Goal: Register for event/course

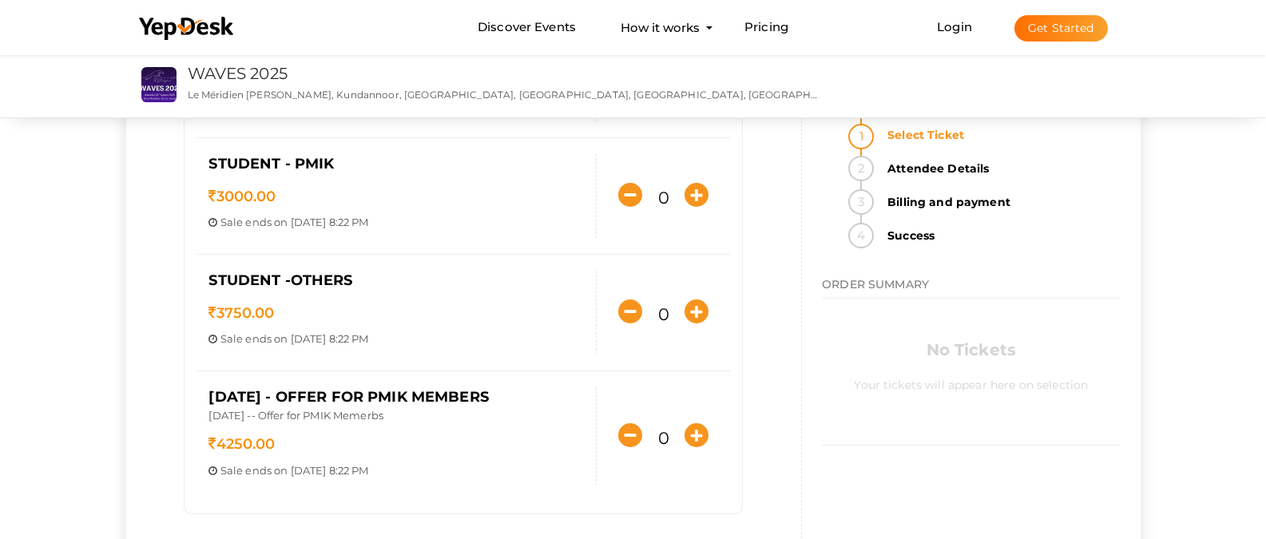
scroll to position [479, 0]
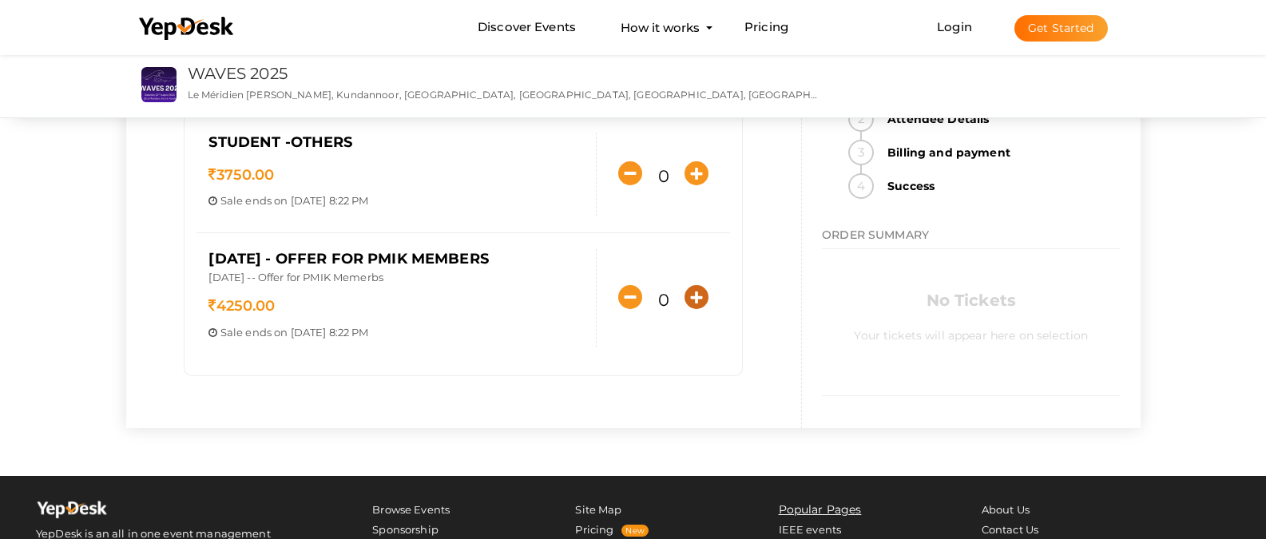
click at [695, 303] on icon "button" at bounding box center [696, 297] width 24 height 24
type input "1"
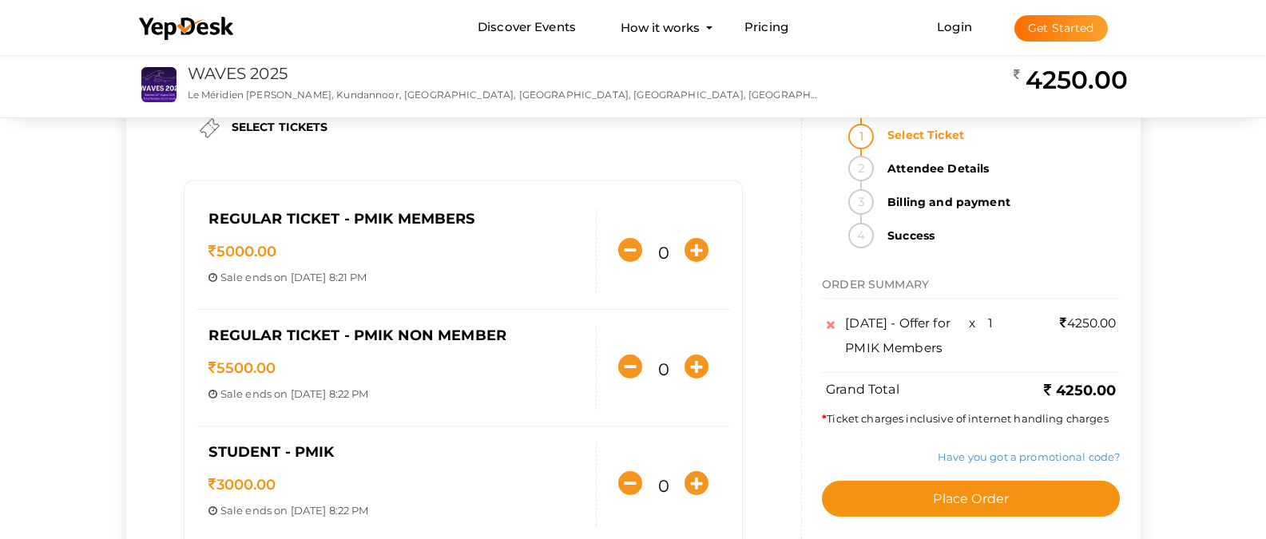
scroll to position [96, 0]
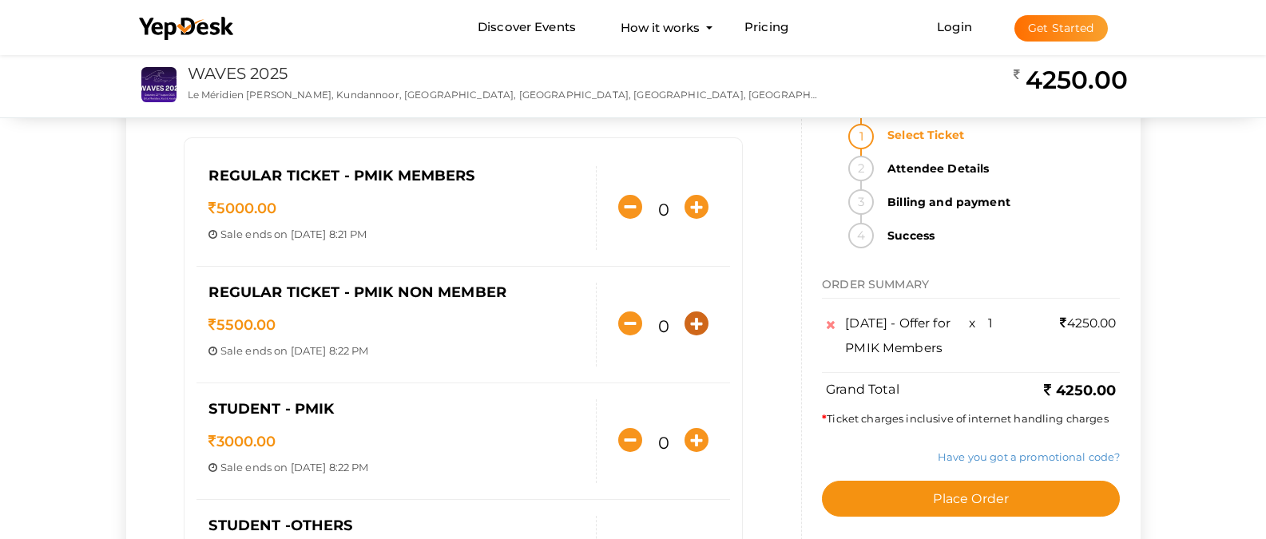
click at [699, 331] on icon "button" at bounding box center [696, 323] width 24 height 24
type input "1"
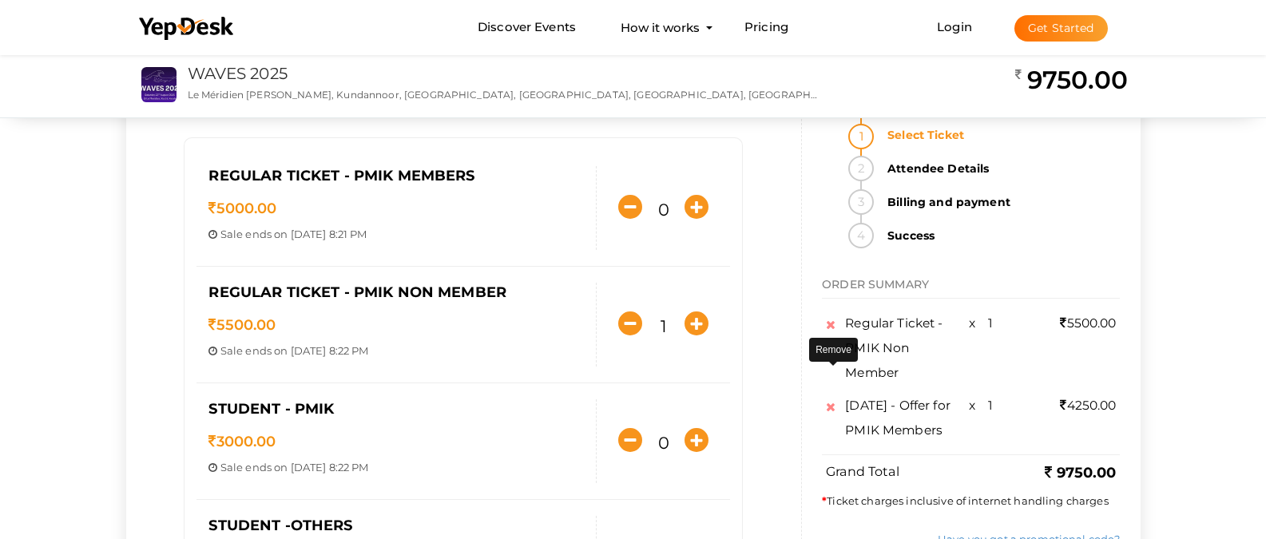
click at [841, 393] on link at bounding box center [833, 403] width 15 height 20
type input "0"
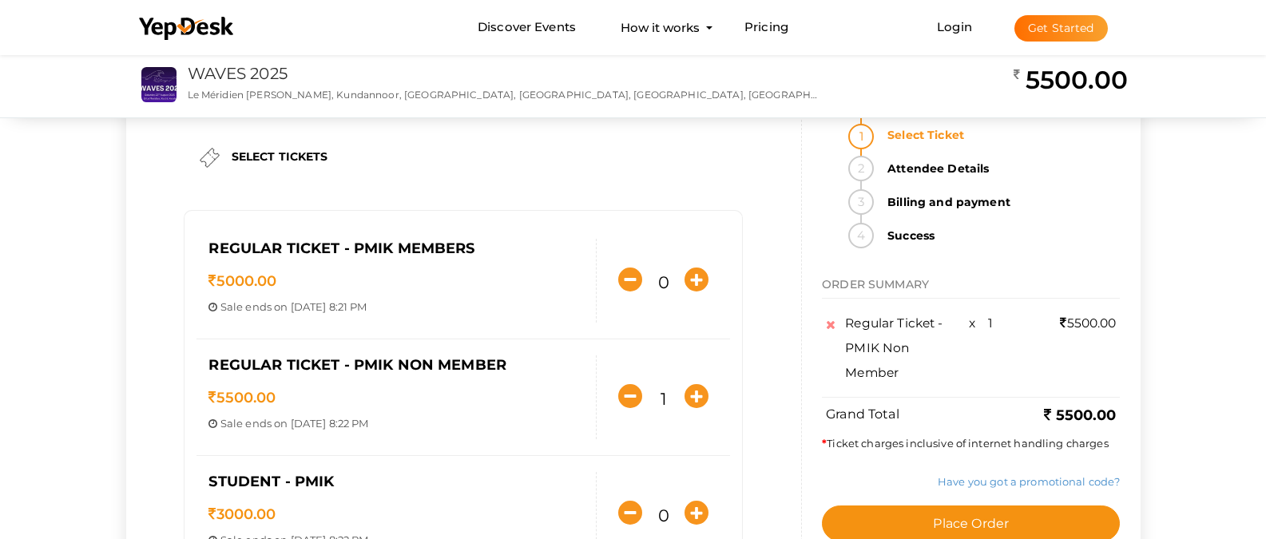
scroll to position [0, 0]
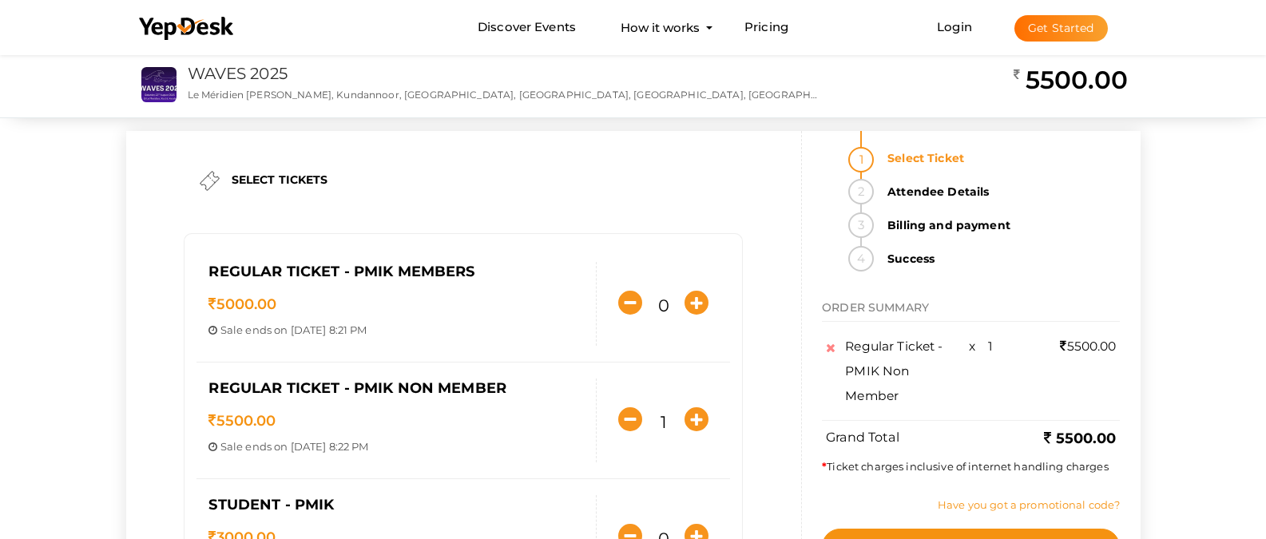
click at [1004, 498] on link "Have you got a promotional code?" at bounding box center [1028, 504] width 182 height 13
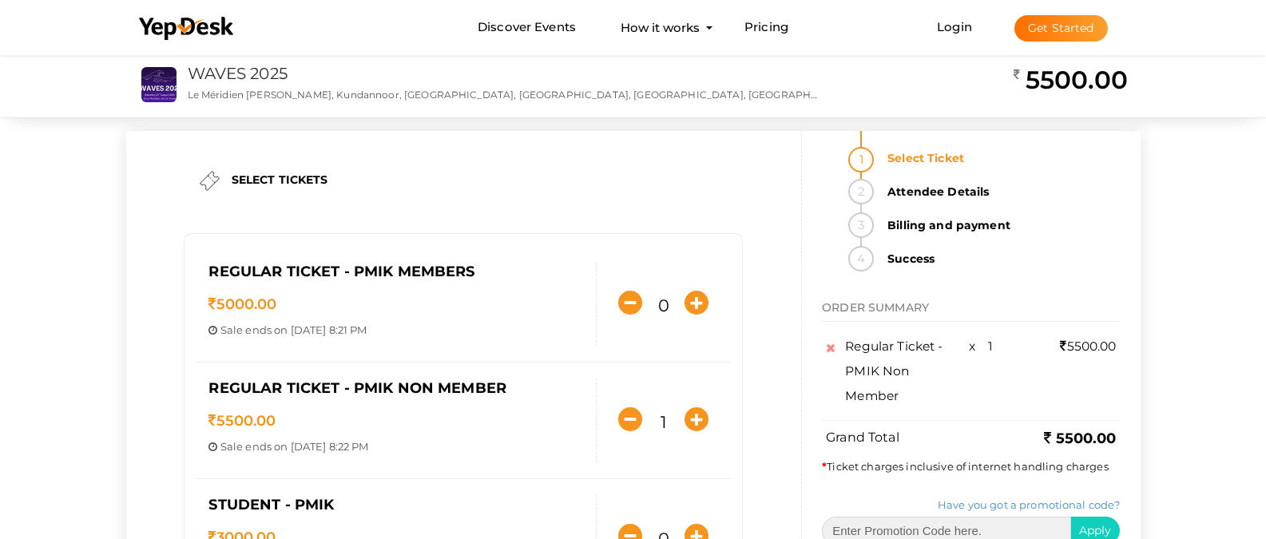
click at [963, 517] on input "text" at bounding box center [946, 531] width 249 height 29
paste input "HILL10PCT"
type input "HILL10PCT"
click at [1120, 517] on button "Apply" at bounding box center [1095, 531] width 50 height 28
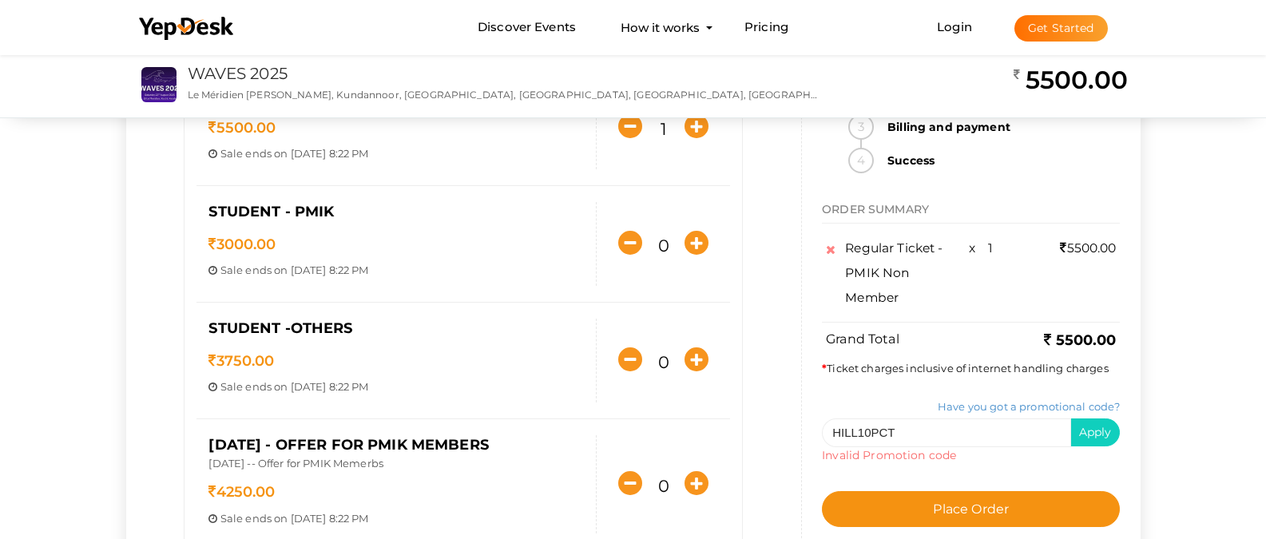
scroll to position [383, 0]
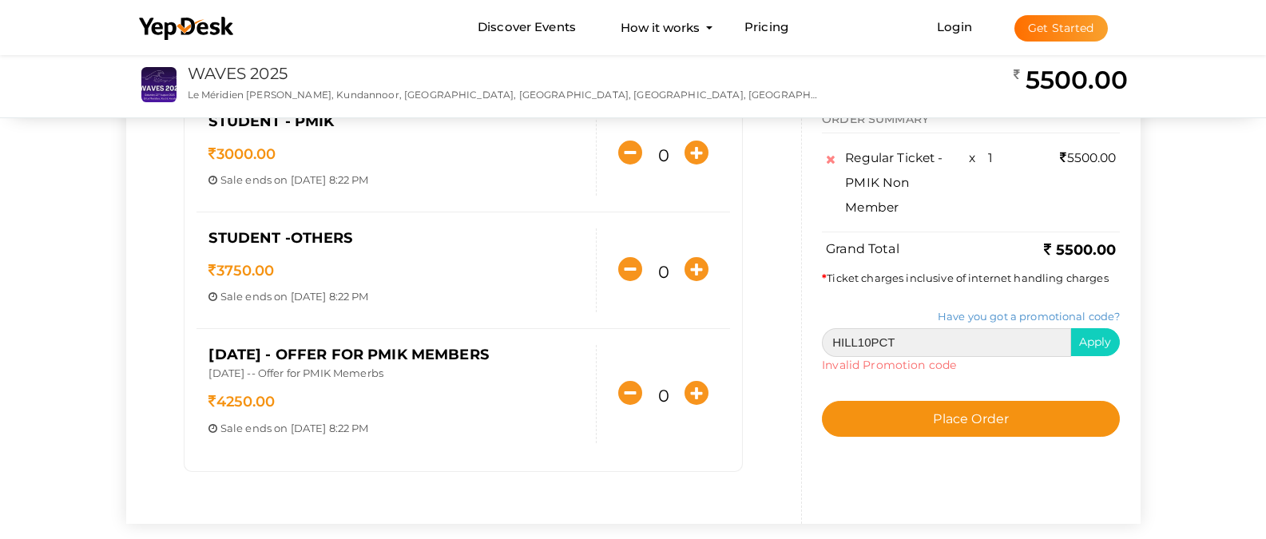
click at [990, 347] on input "HILL10PCT" at bounding box center [946, 341] width 249 height 29
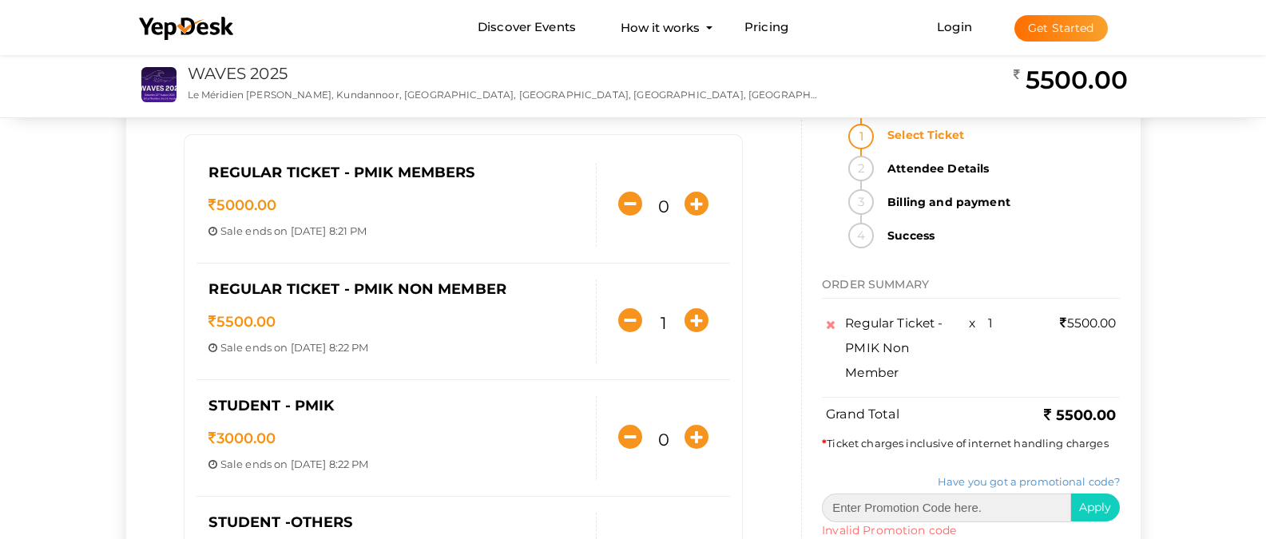
scroll to position [96, 0]
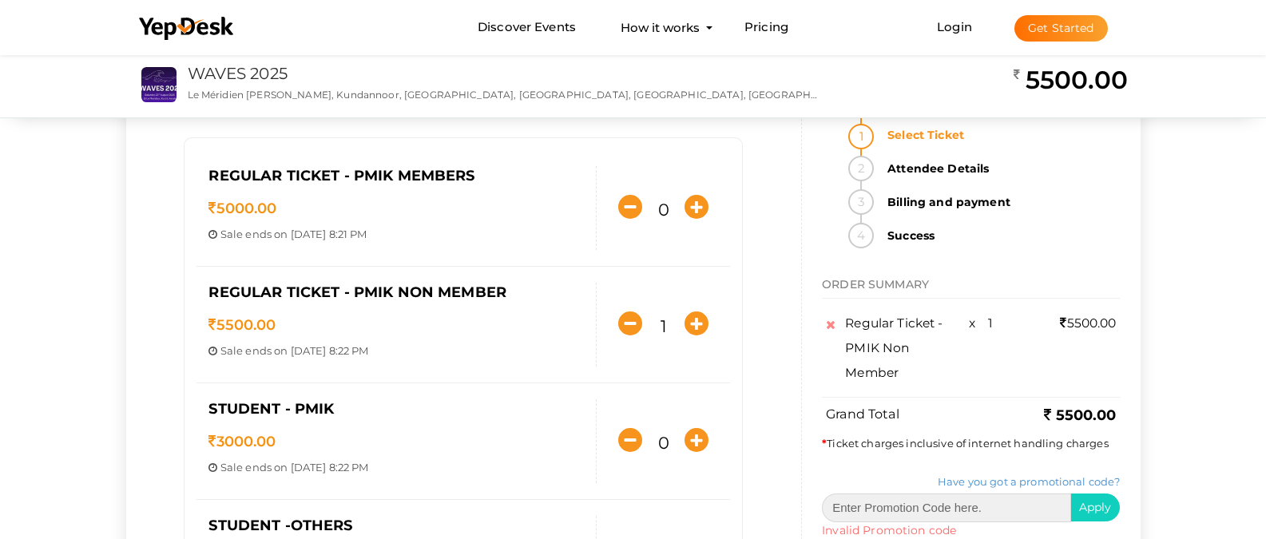
paste input "5NMGRPPMK5"
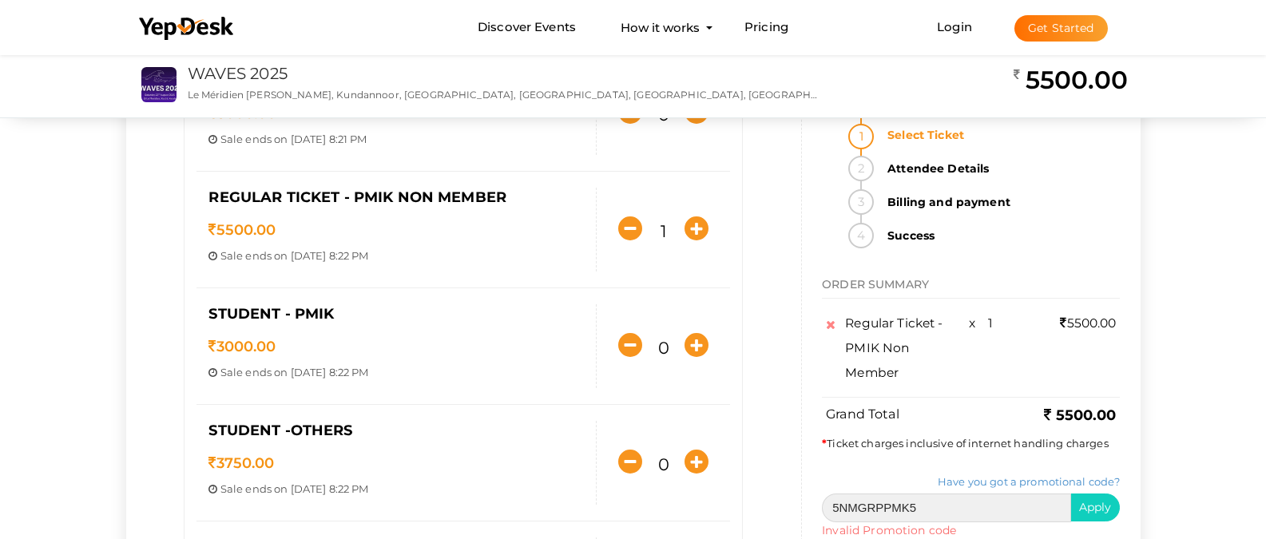
scroll to position [194, 0]
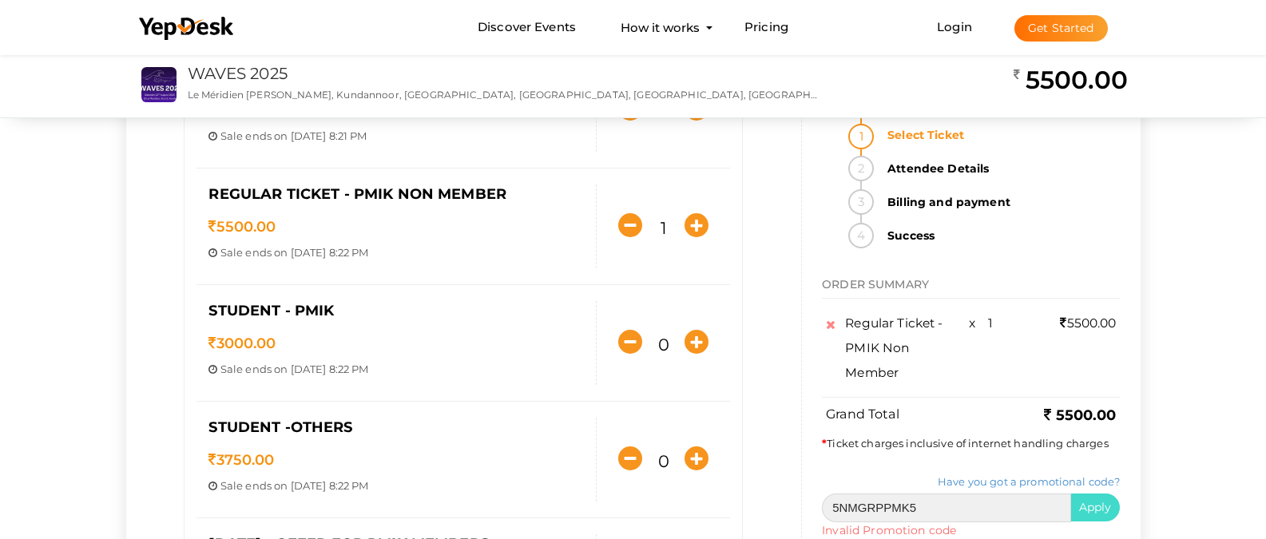
type input "5NMGRPPMK5"
click at [1116, 493] on button "Apply" at bounding box center [1095, 507] width 50 height 28
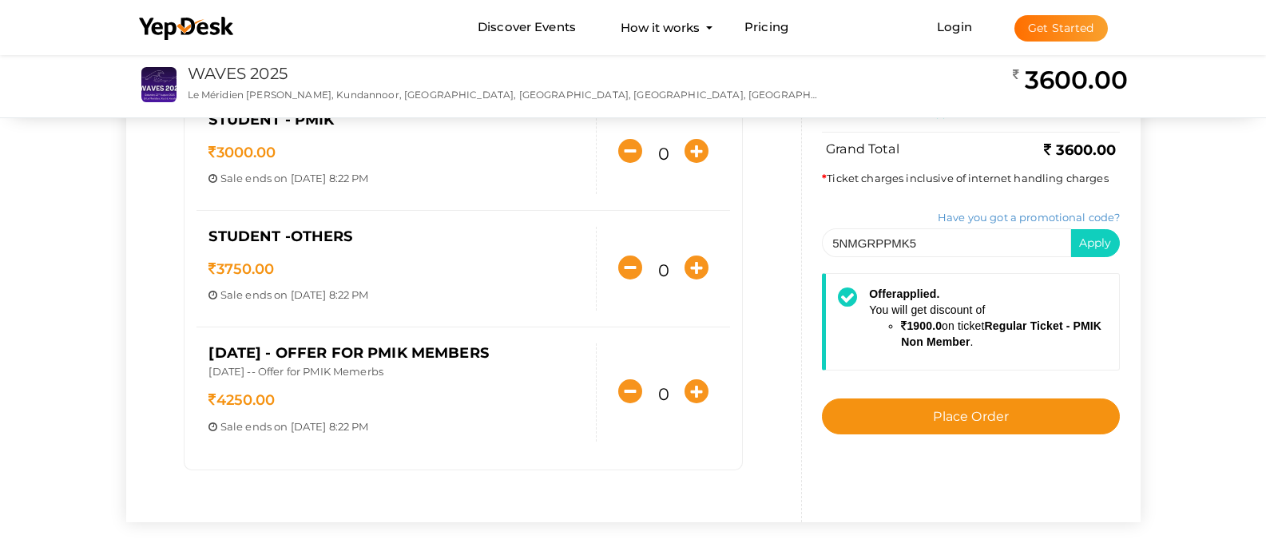
scroll to position [386, 0]
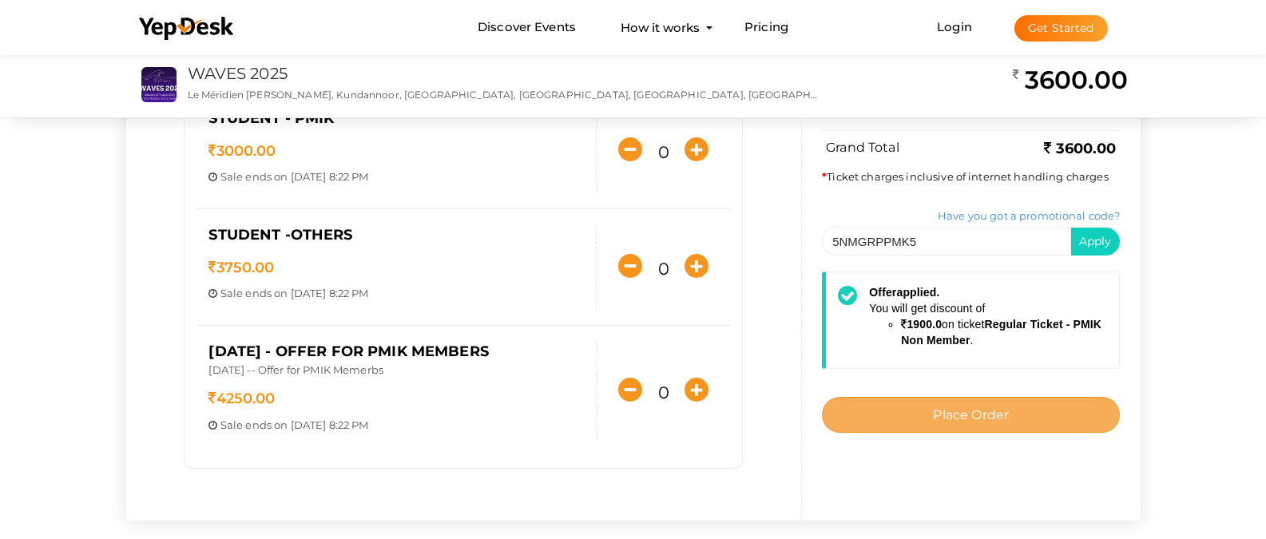
click at [1037, 423] on button "Place Order" at bounding box center [971, 415] width 298 height 36
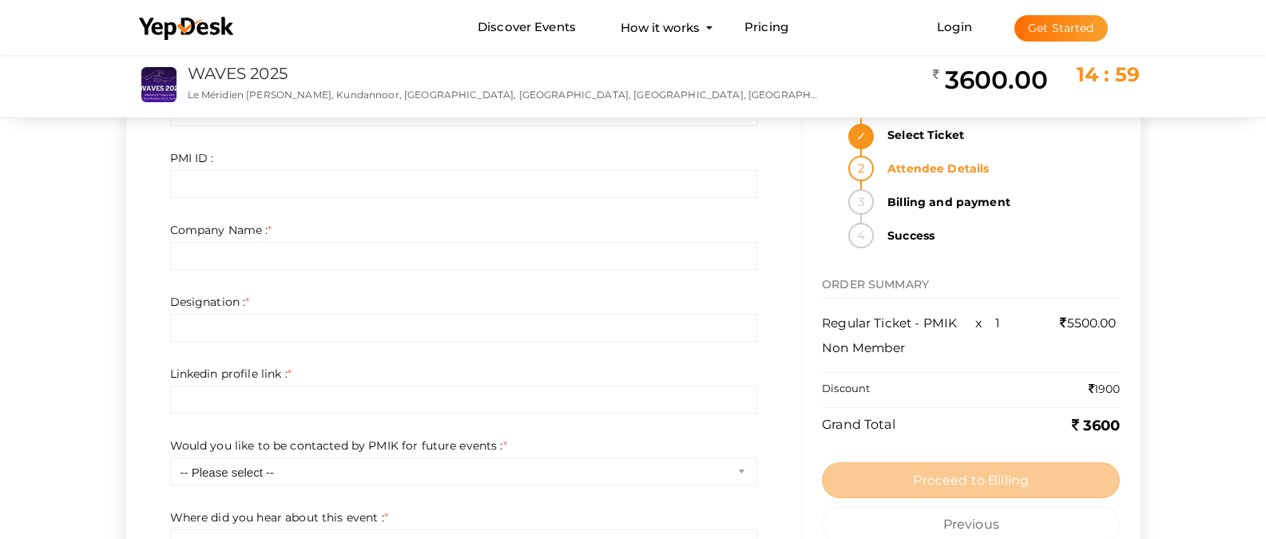
scroll to position [0, 0]
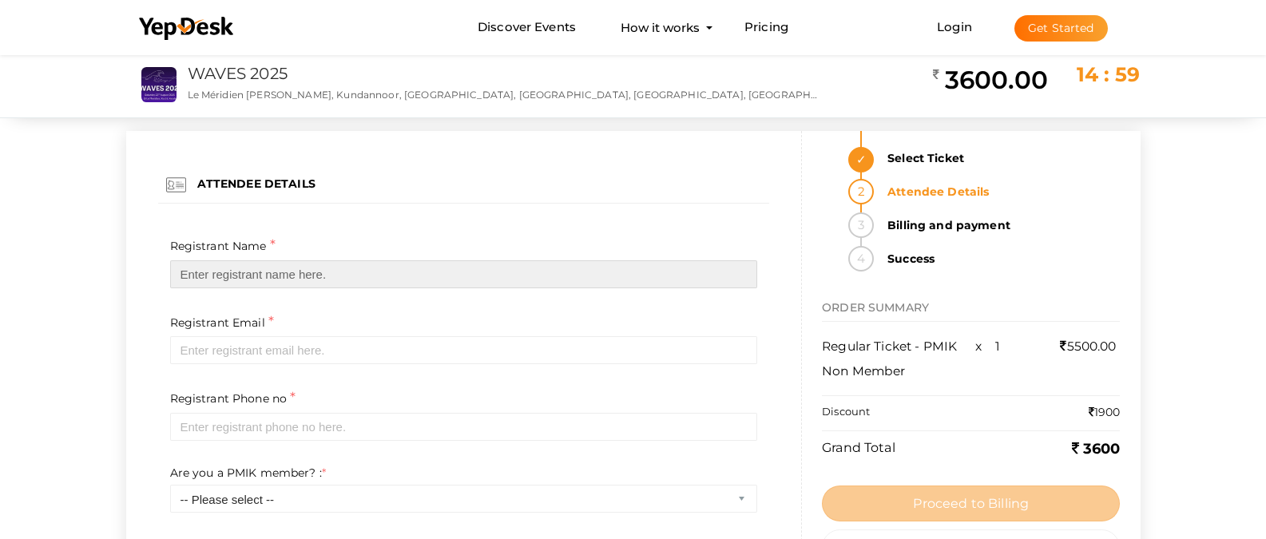
click at [365, 272] on input "text" at bounding box center [464, 274] width 588 height 28
type input "H"
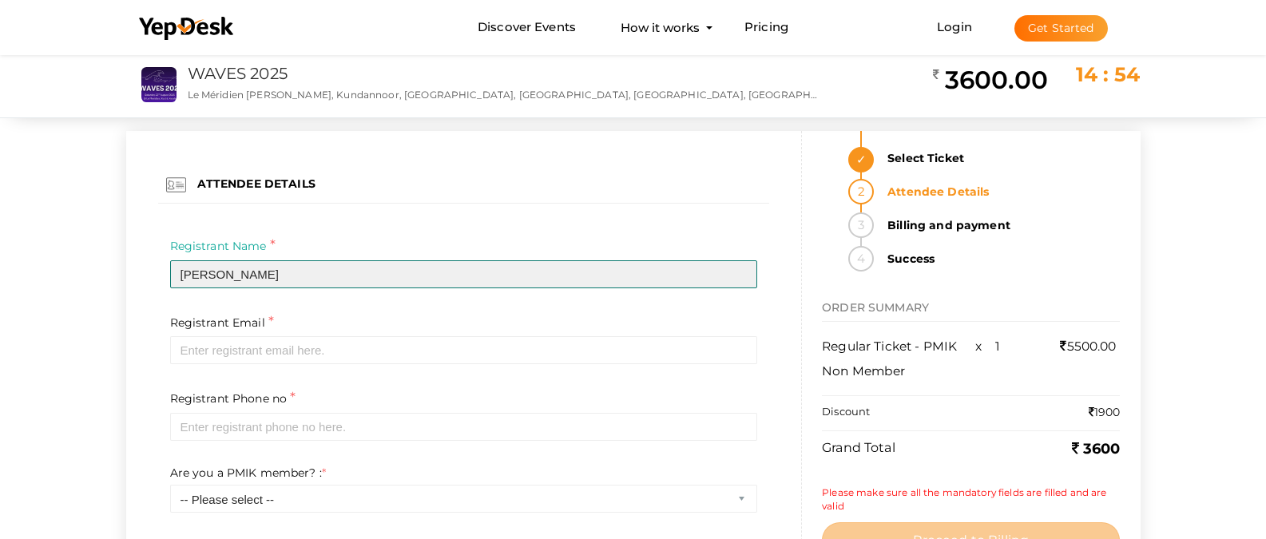
type input "Jomon George"
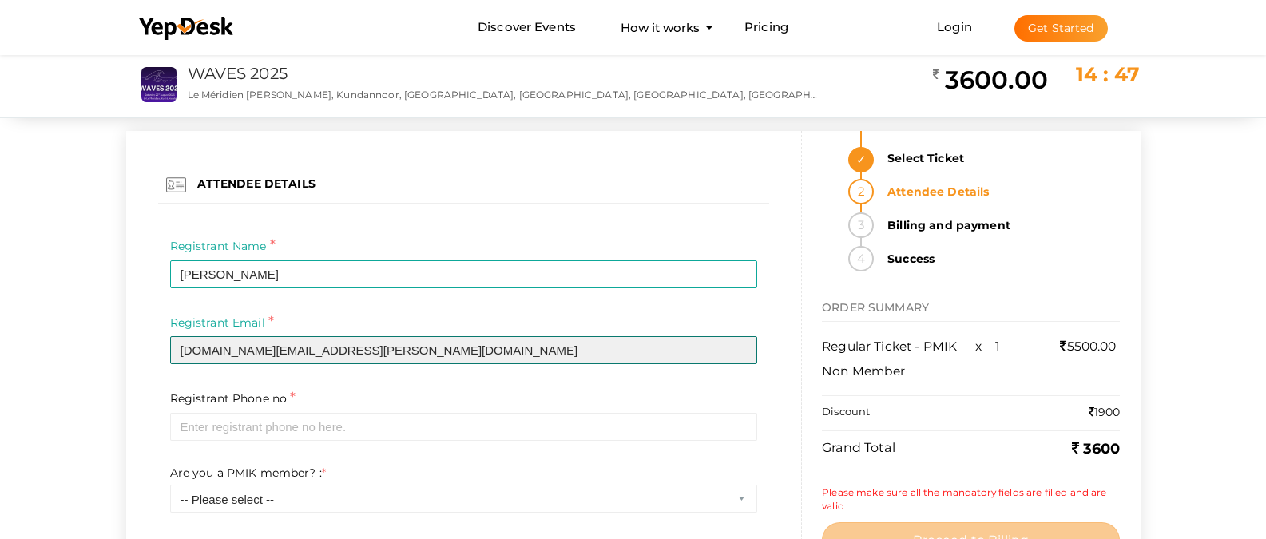
type input "jomon.george@qburst.com"
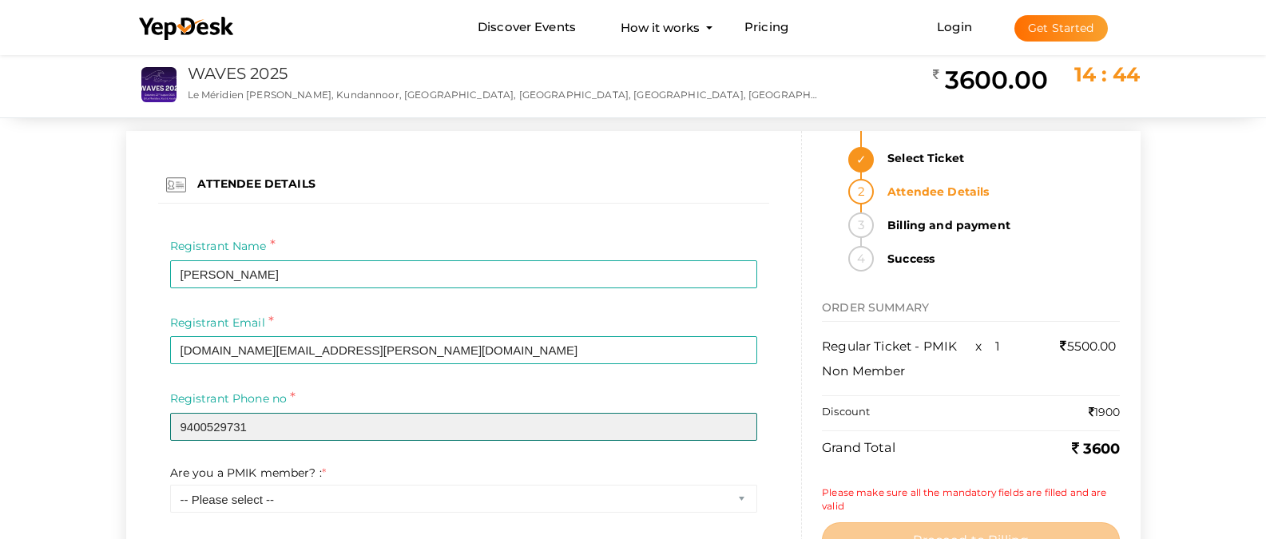
type input "9400529731"
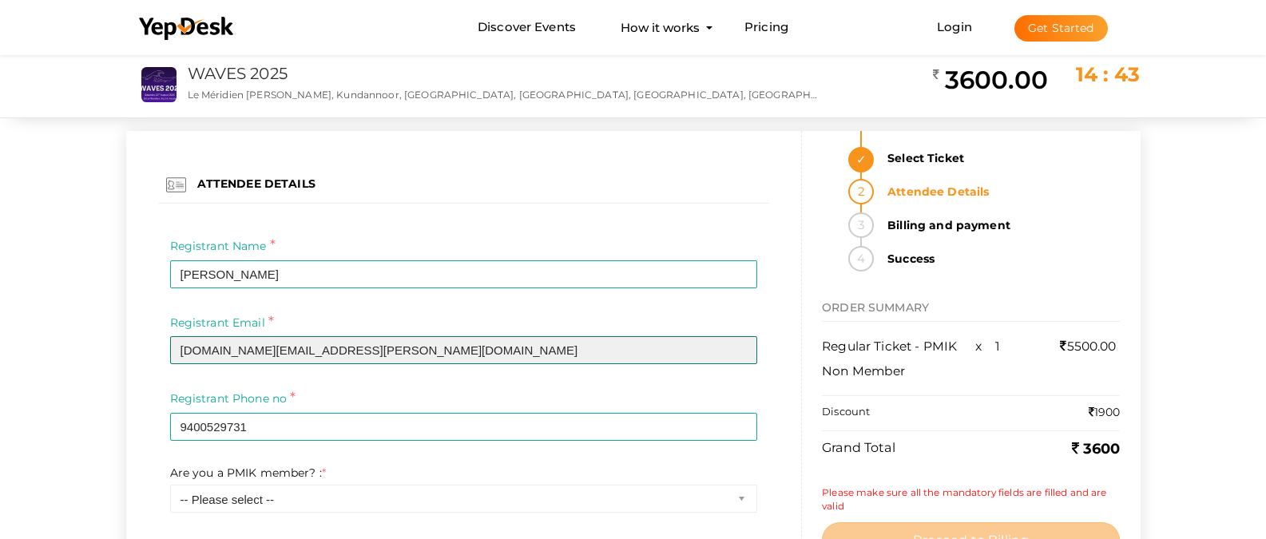
click at [245, 351] on input "jomon.george@qburst.com" at bounding box center [464, 350] width 588 height 28
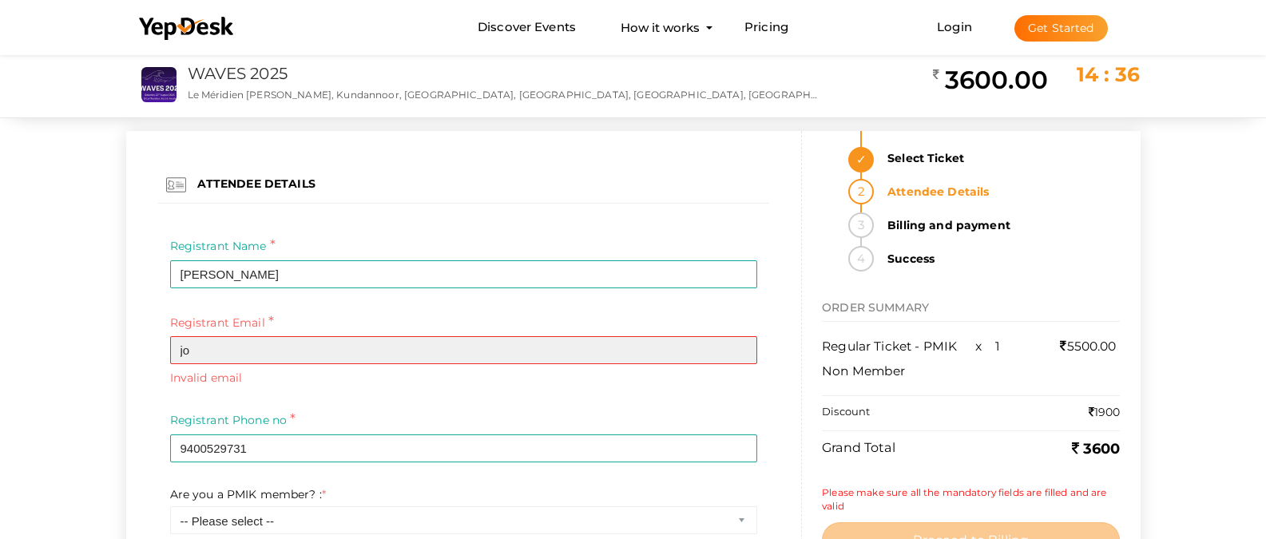
type input "j"
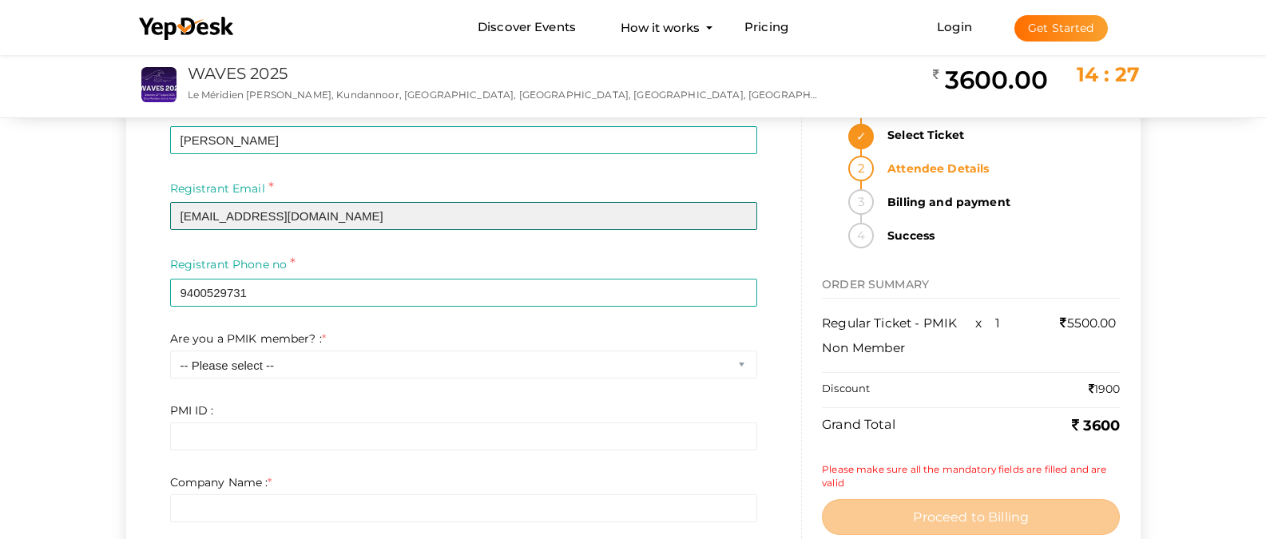
scroll to position [189, 0]
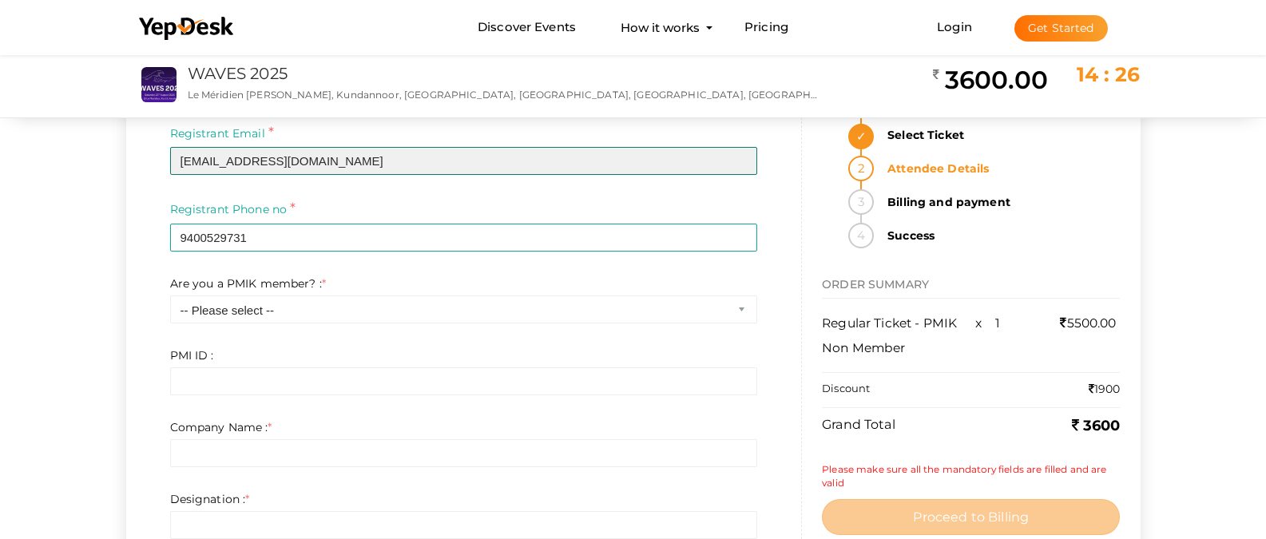
type input "[EMAIL_ADDRESS][DOMAIN_NAME]"
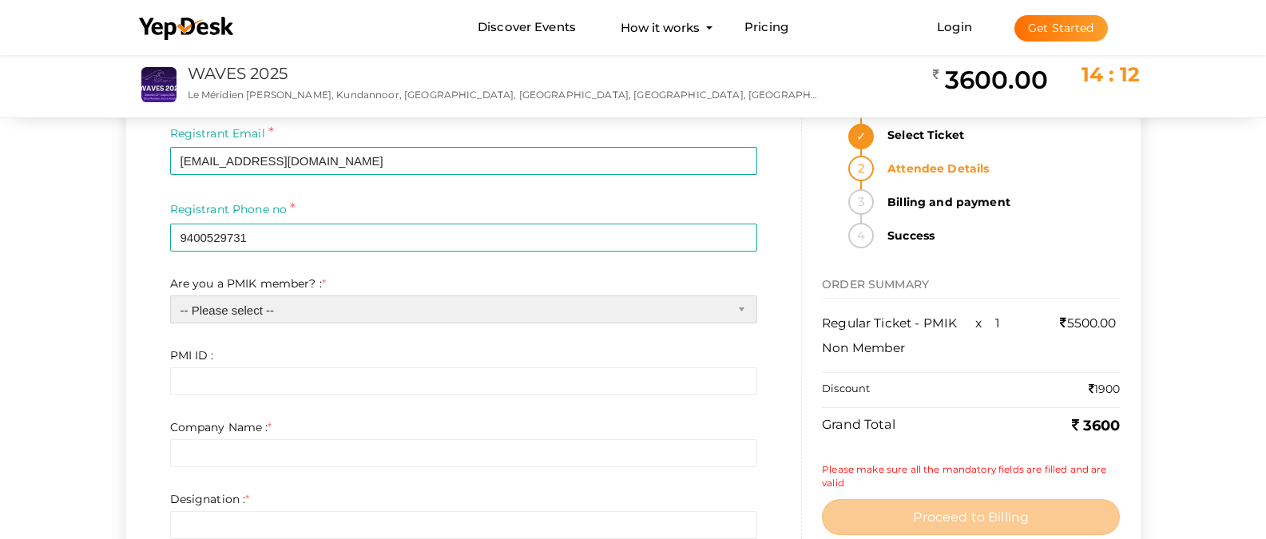
select select "1"
click at [170, 295] on select "-- Please select -- Yes No" at bounding box center [464, 309] width 588 height 28
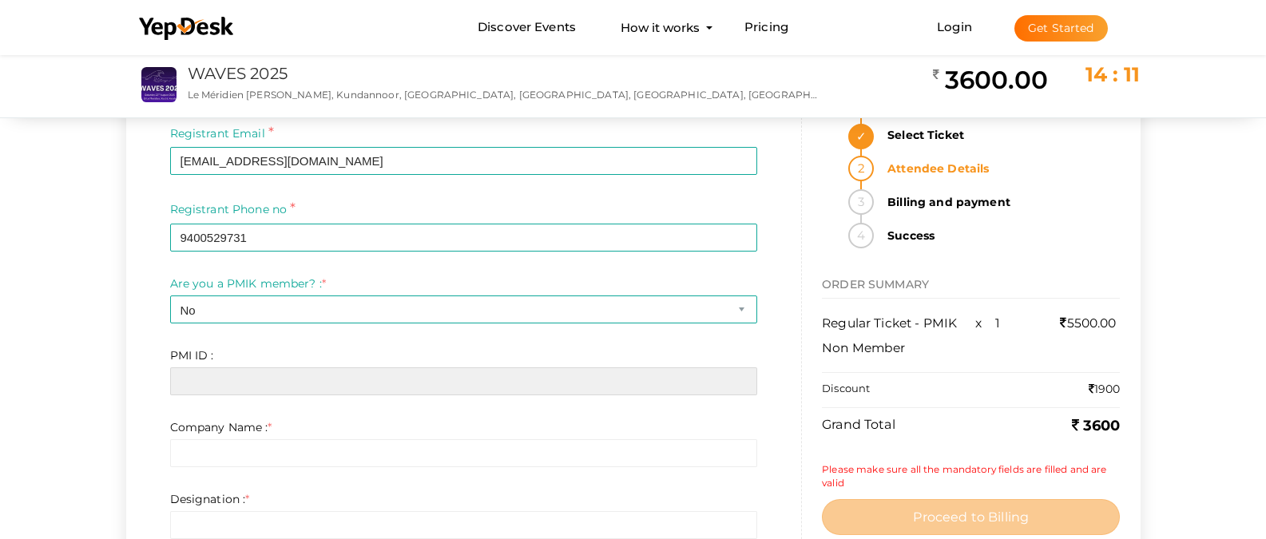
click at [180, 369] on input "text" at bounding box center [464, 381] width 588 height 28
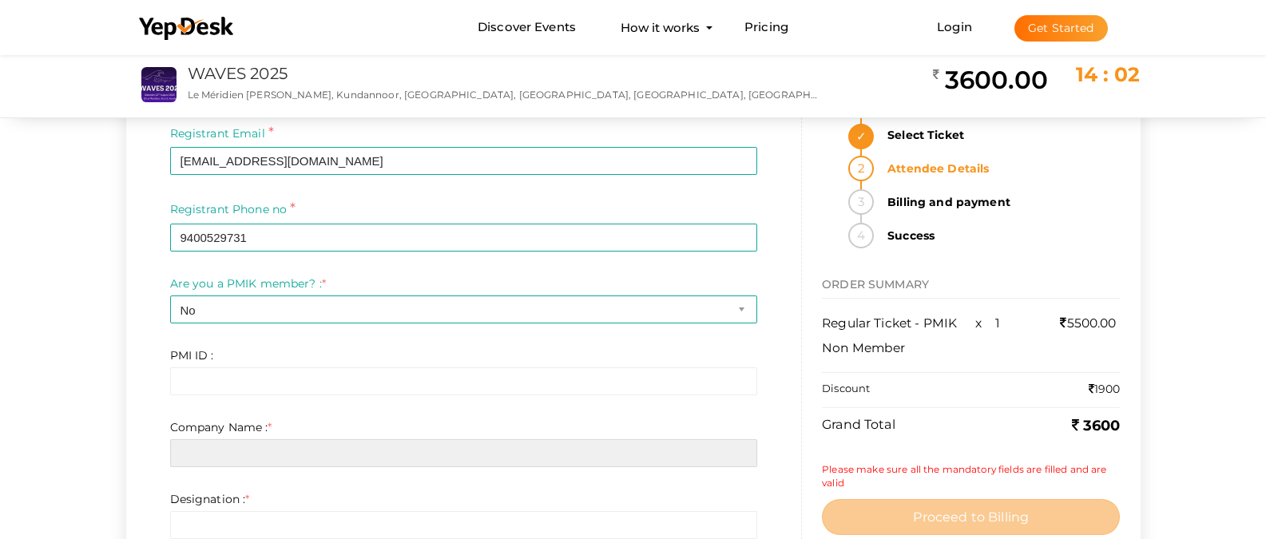
click at [301, 454] on input "text" at bounding box center [464, 453] width 588 height 28
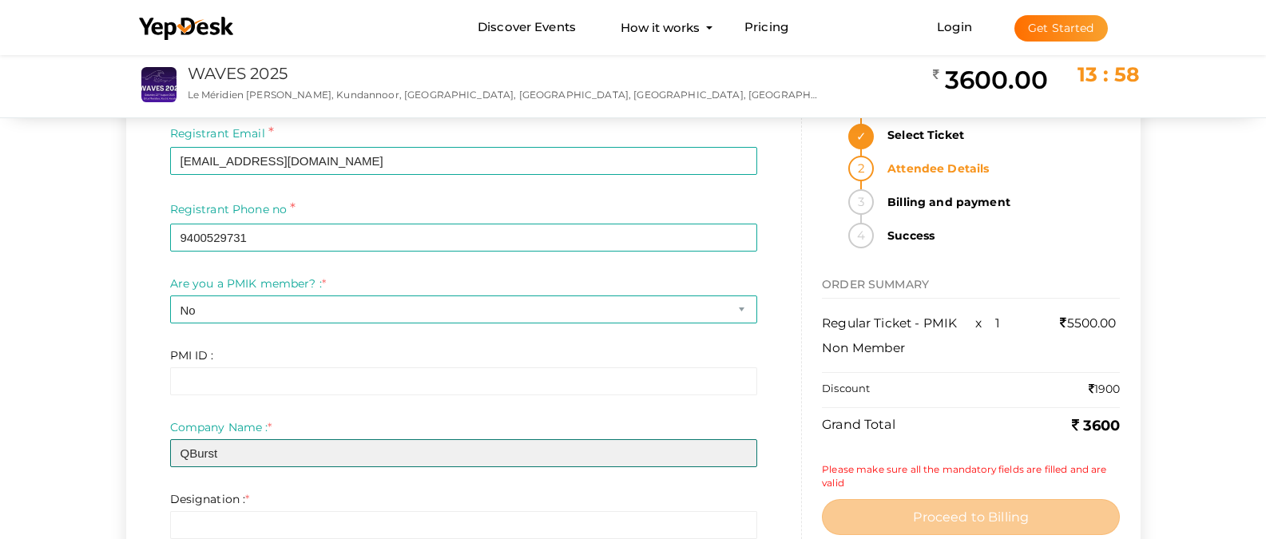
type input "QBurst"
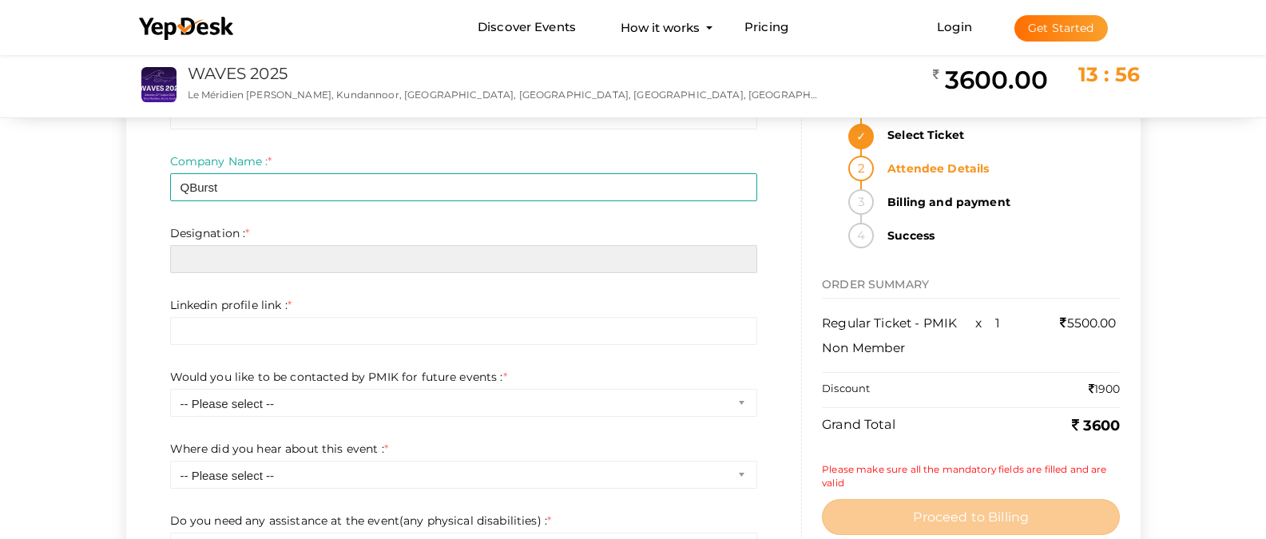
scroll to position [499, 0]
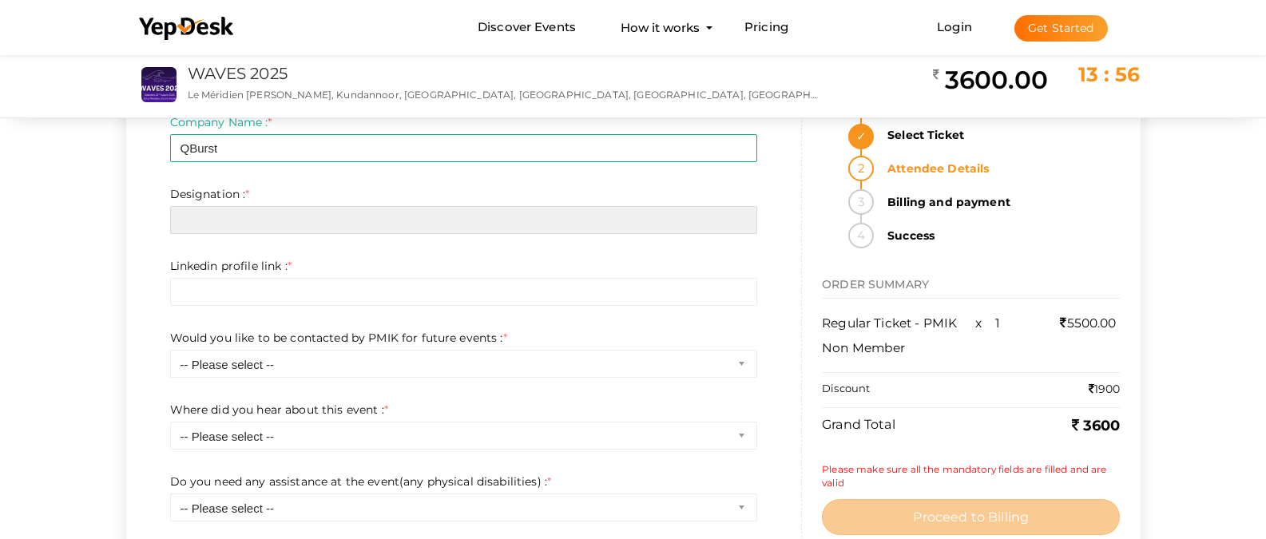
drag, startPoint x: 1277, startPoint y: 53, endPoint x: 1277, endPoint y: 98, distance: 45.5
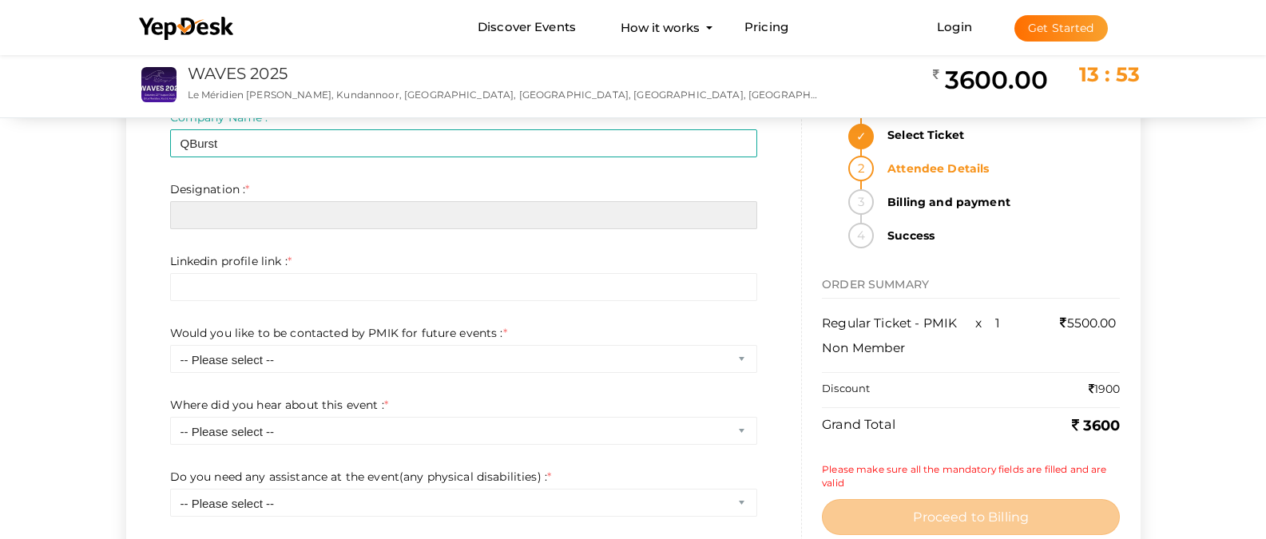
click at [292, 218] on input "text" at bounding box center [464, 215] width 588 height 28
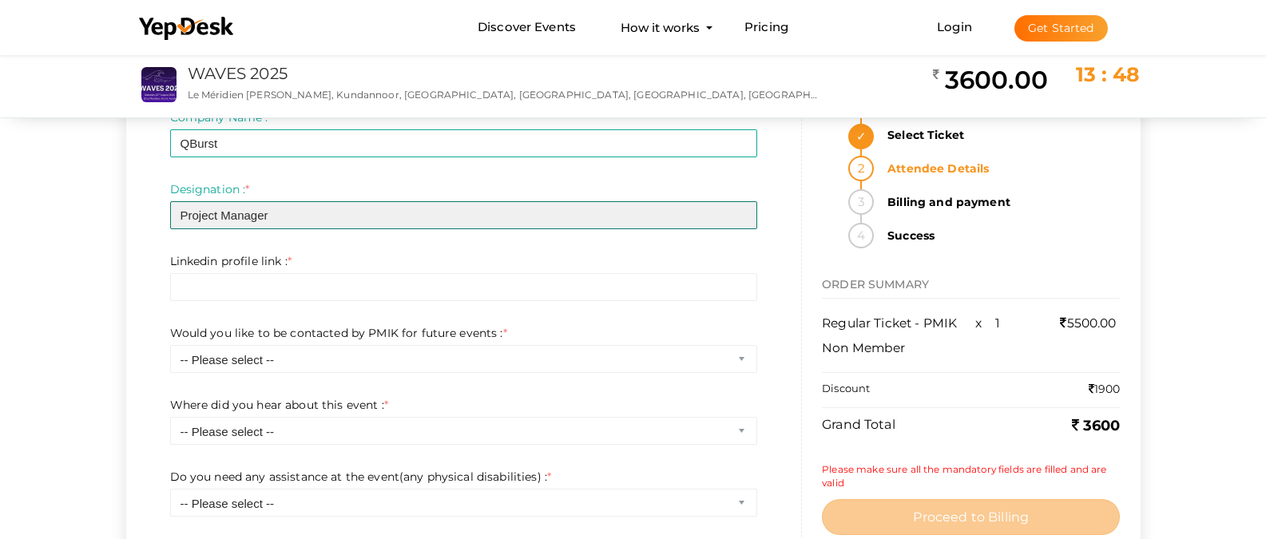
type input "Project Manager"
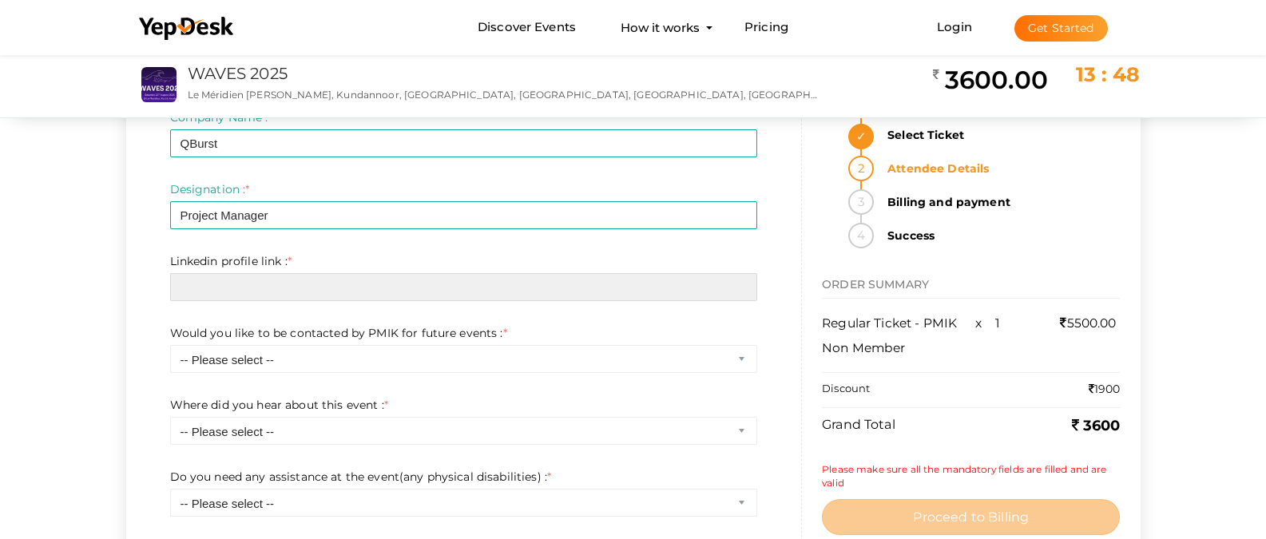
click at [212, 275] on input "text" at bounding box center [464, 287] width 588 height 28
paste input "https://www.linkedin.com/in/jomon-g/"
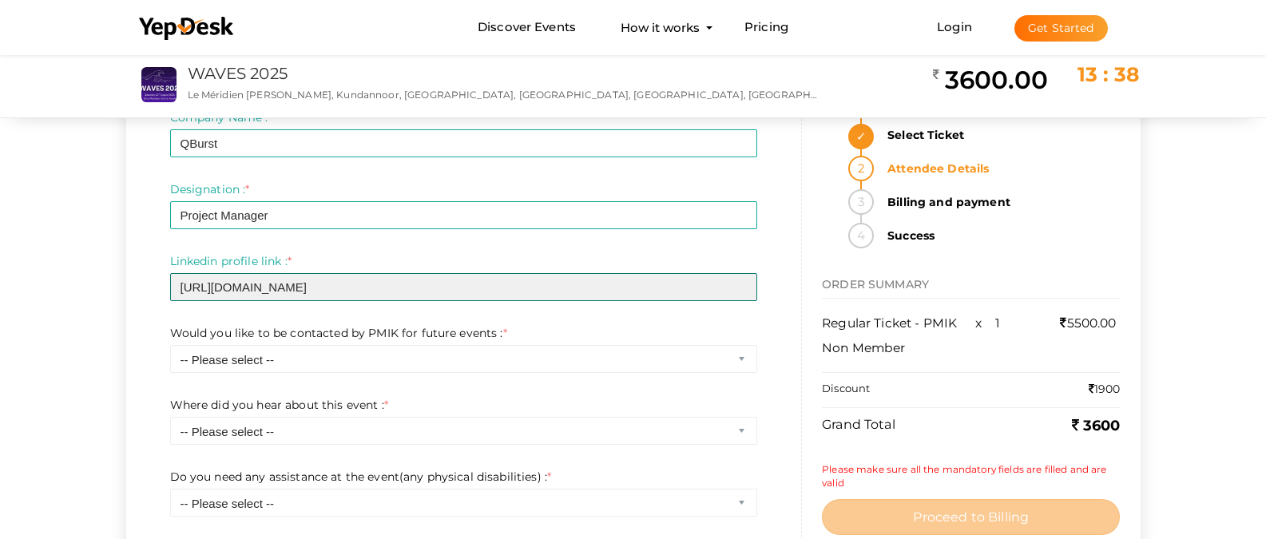
type input "https://www.linkedin.com/in/jomon-g/"
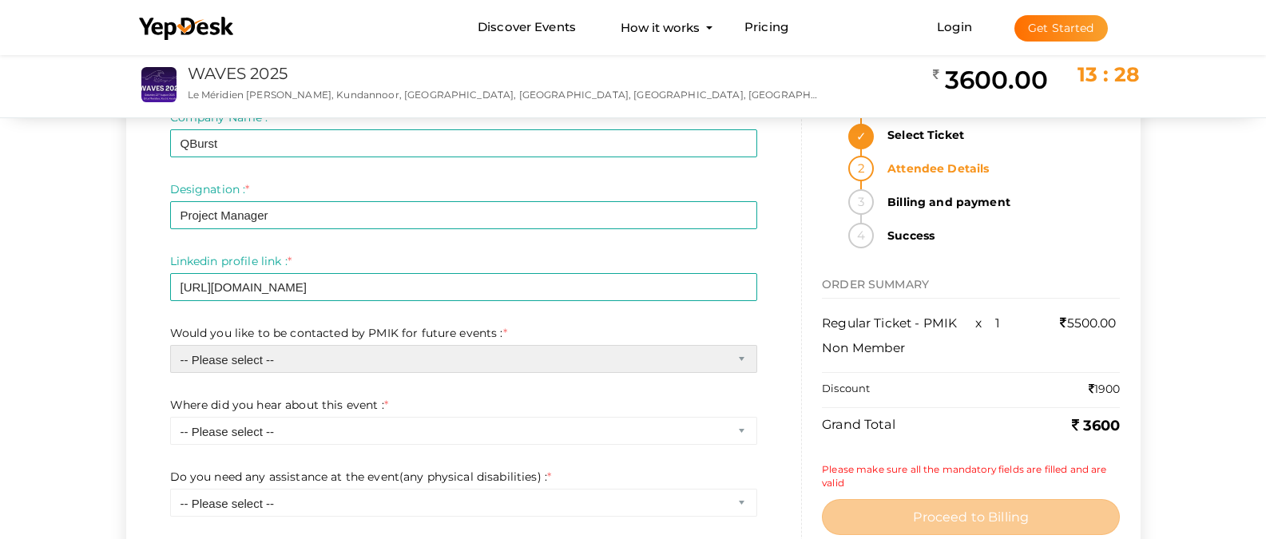
select select "0"
click at [170, 345] on select "-- Please select -- Yes No" at bounding box center [464, 359] width 588 height 28
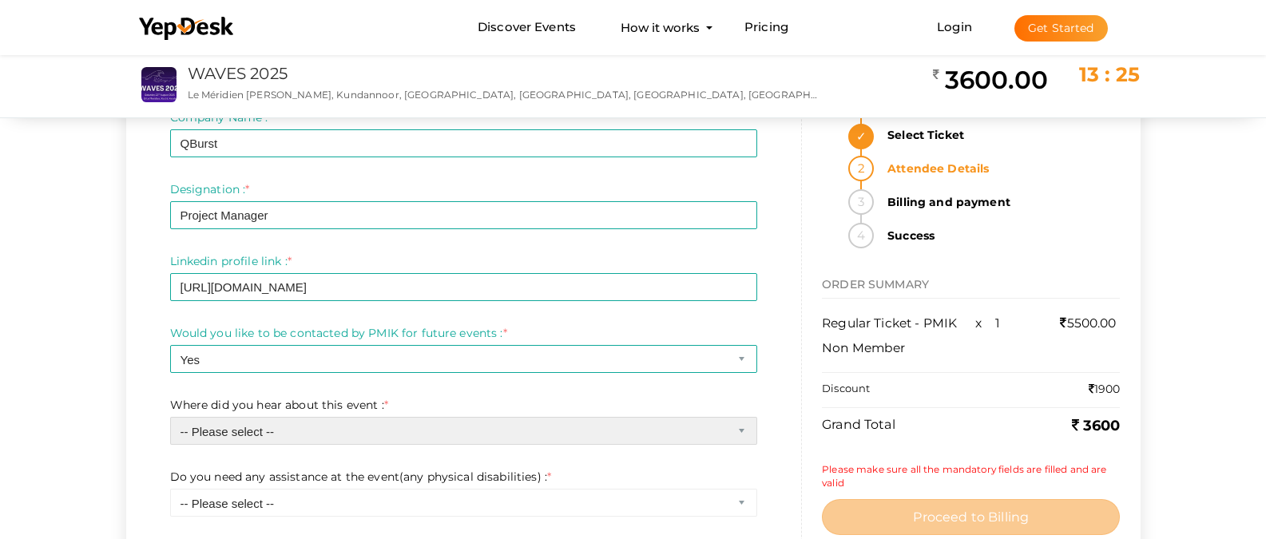
select select "5"
click at [170, 417] on select "-- Please select -- Chapter website Chapter communications Corporate communicat…" at bounding box center [464, 431] width 588 height 28
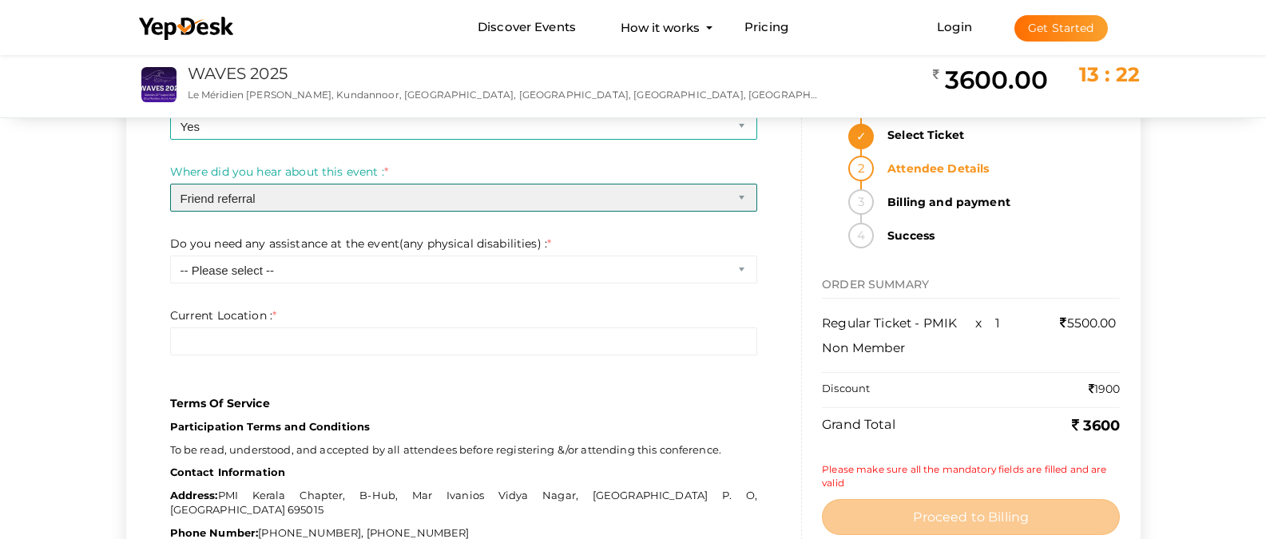
scroll to position [760, 0]
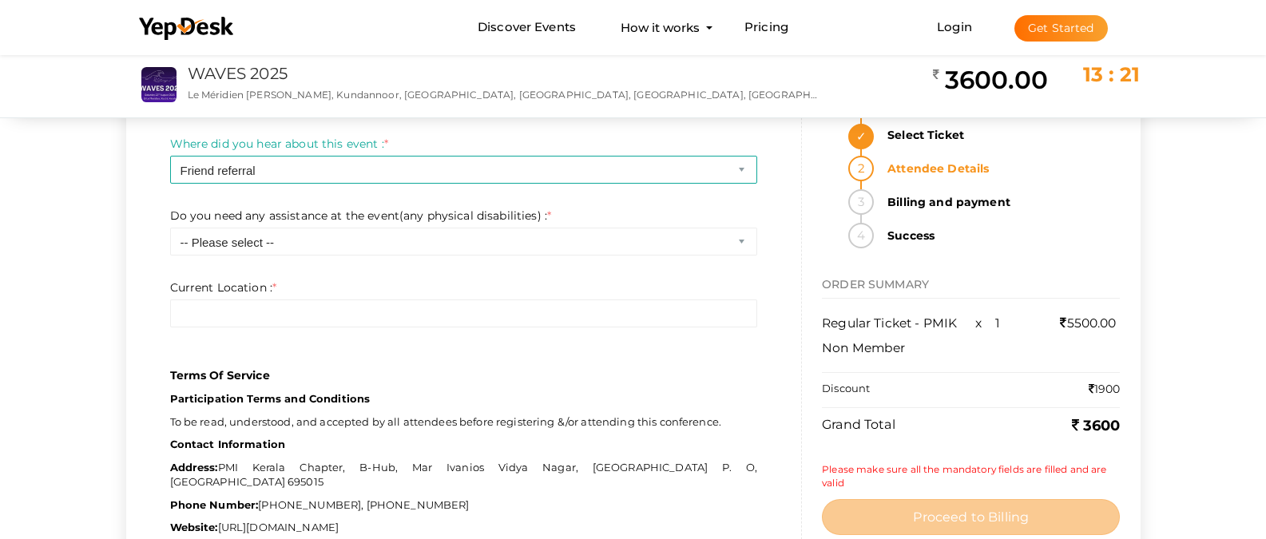
click at [529, 222] on div "Do you need any assistance at the event(any physical disabilities) : * -- Pleas…" at bounding box center [464, 232] width 588 height 48
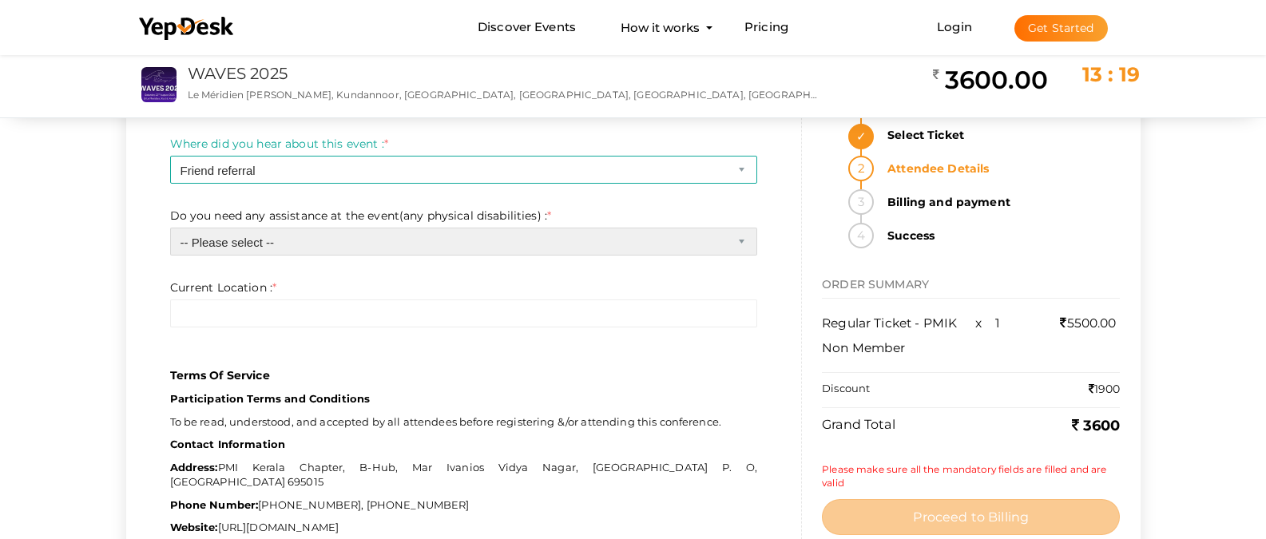
select select "1"
click at [170, 228] on select "-- Please select -- Yes No" at bounding box center [464, 242] width 588 height 28
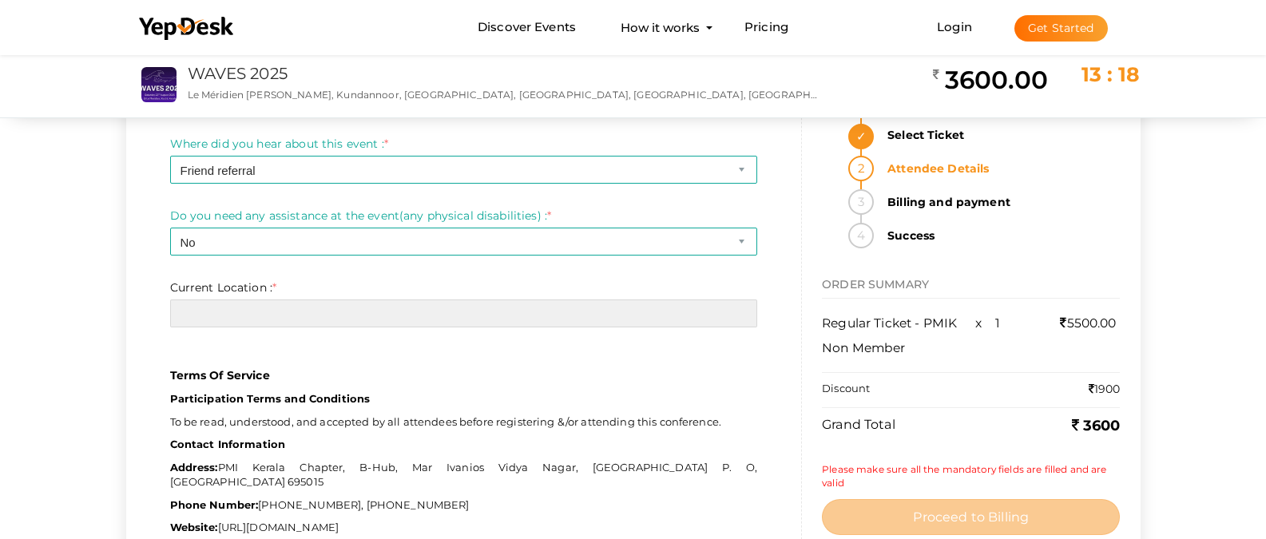
click at [412, 314] on input "text" at bounding box center [464, 313] width 588 height 28
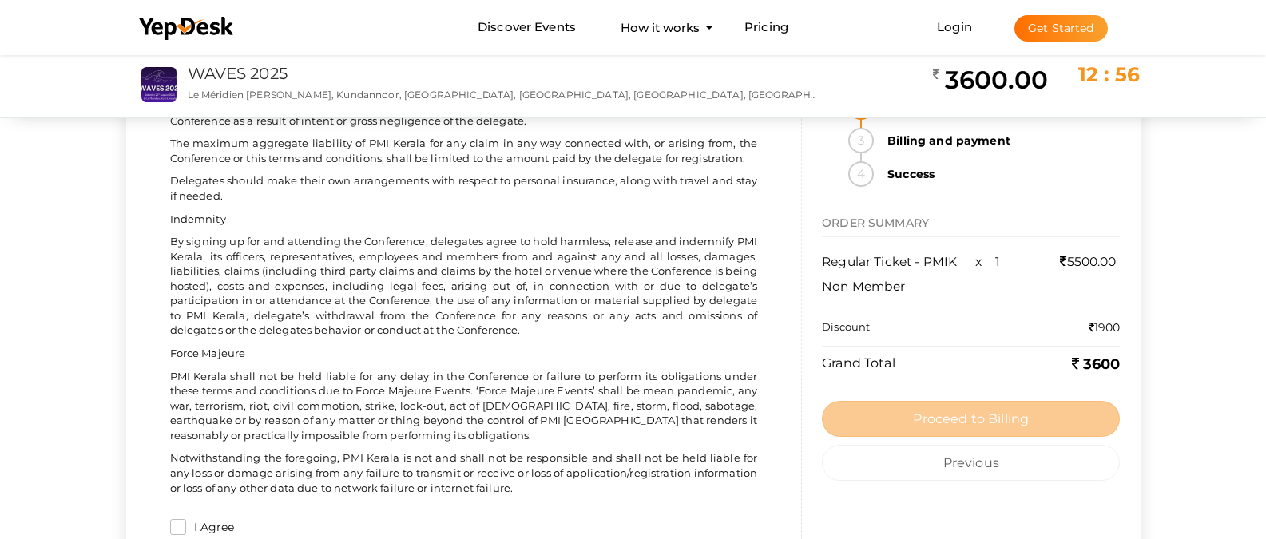
scroll to position [2801, 0]
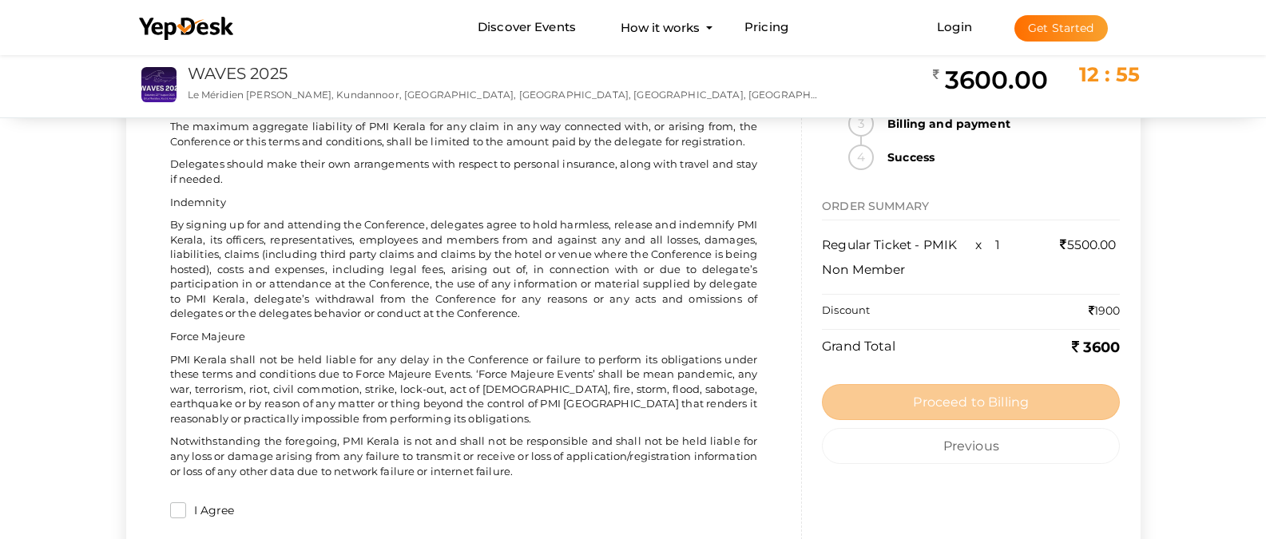
type input "Thrissur, Kerala"
click at [170, 502] on div "I Agree" at bounding box center [464, 513] width 588 height 22
click at [170, 502] on input "I Agree" at bounding box center [178, 510] width 16 height 16
checkbox input "true"
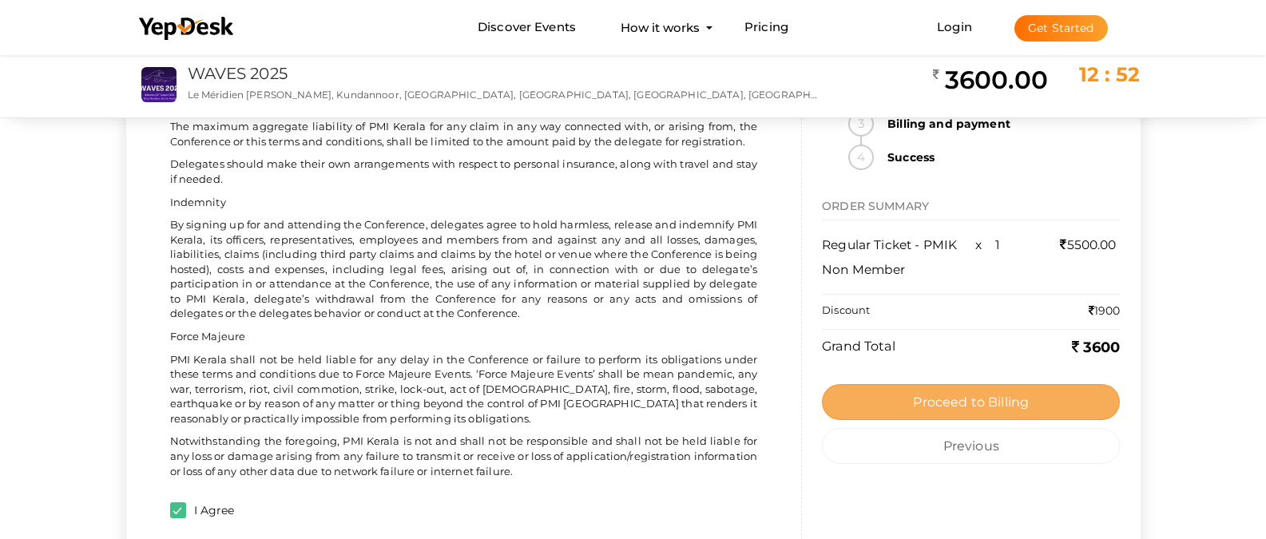
click at [964, 394] on span "Proceed to Billing" at bounding box center [971, 401] width 116 height 15
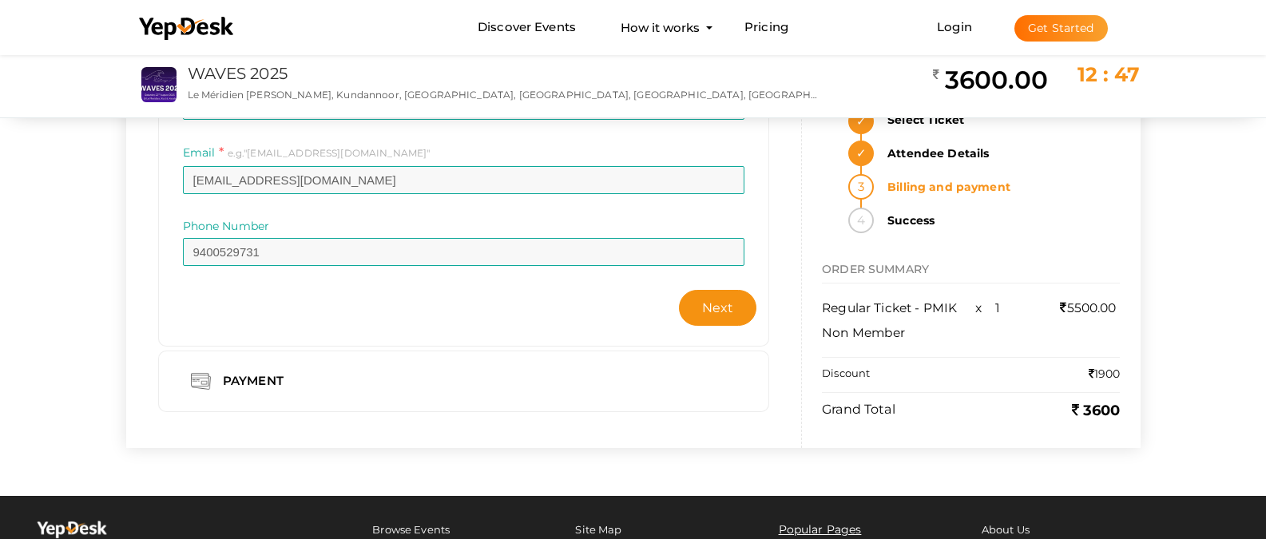
scroll to position [192, 0]
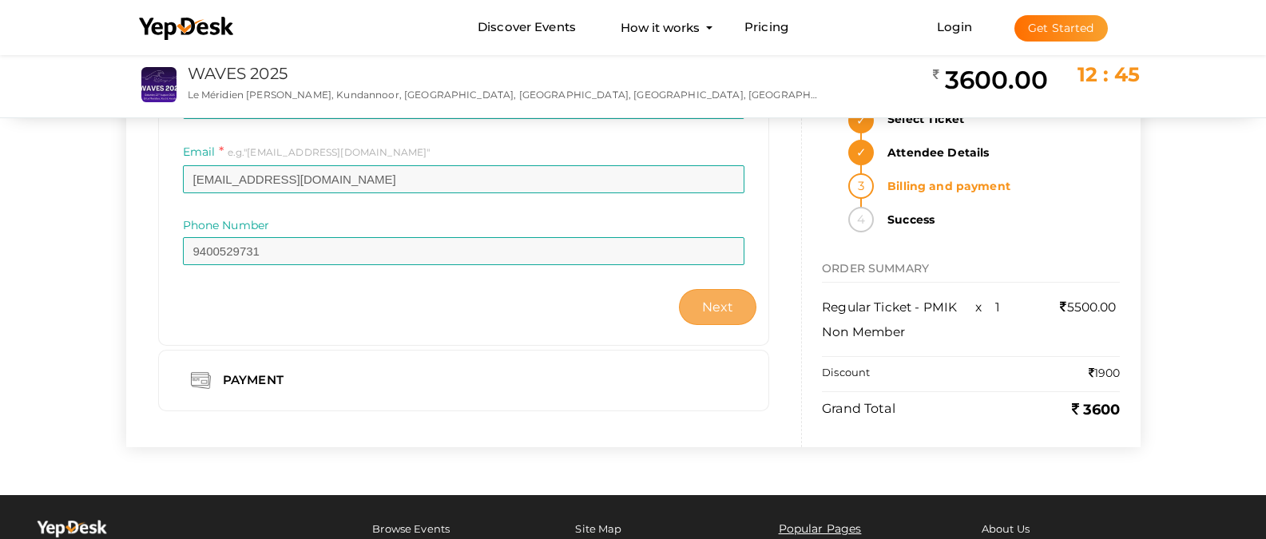
click at [729, 316] on button "Next" at bounding box center [718, 307] width 78 height 36
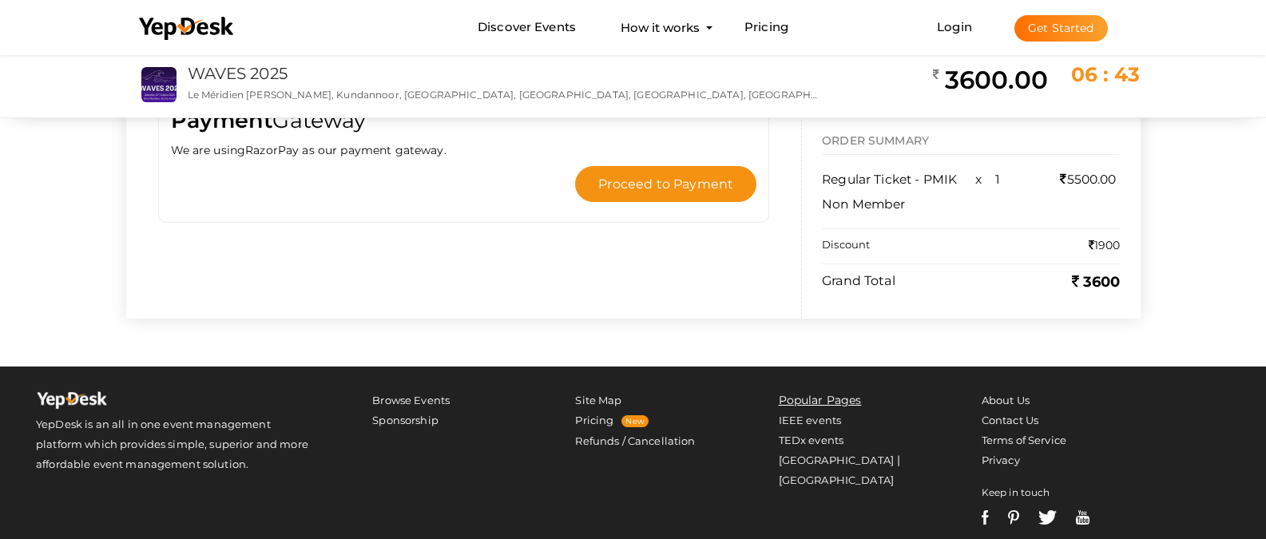
scroll to position [0, 0]
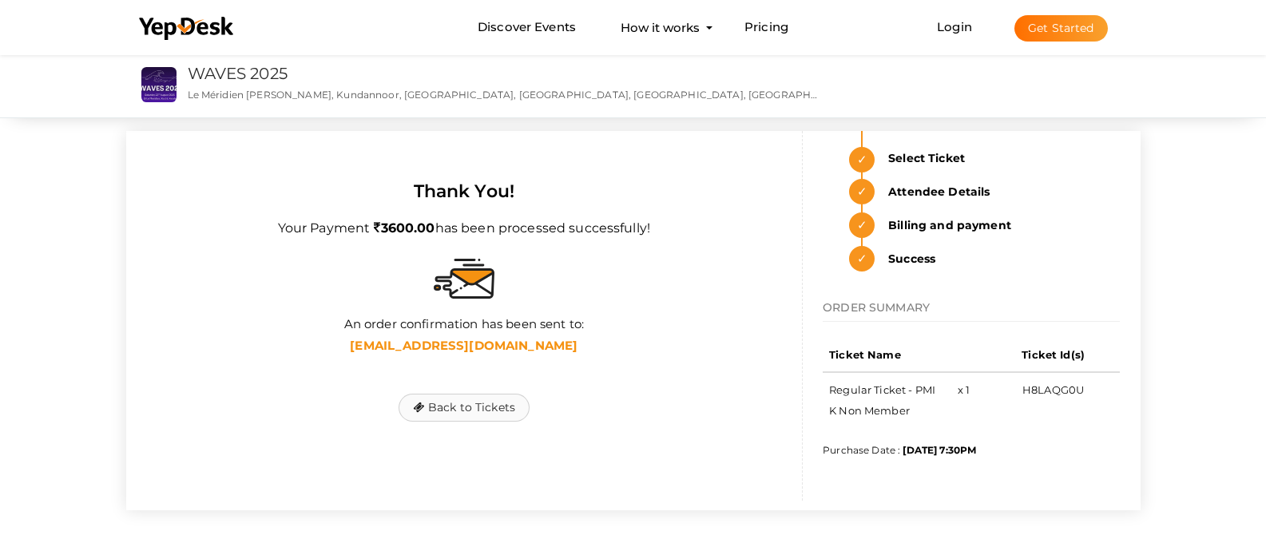
click at [465, 405] on button "Back to Tickets" at bounding box center [463, 408] width 131 height 28
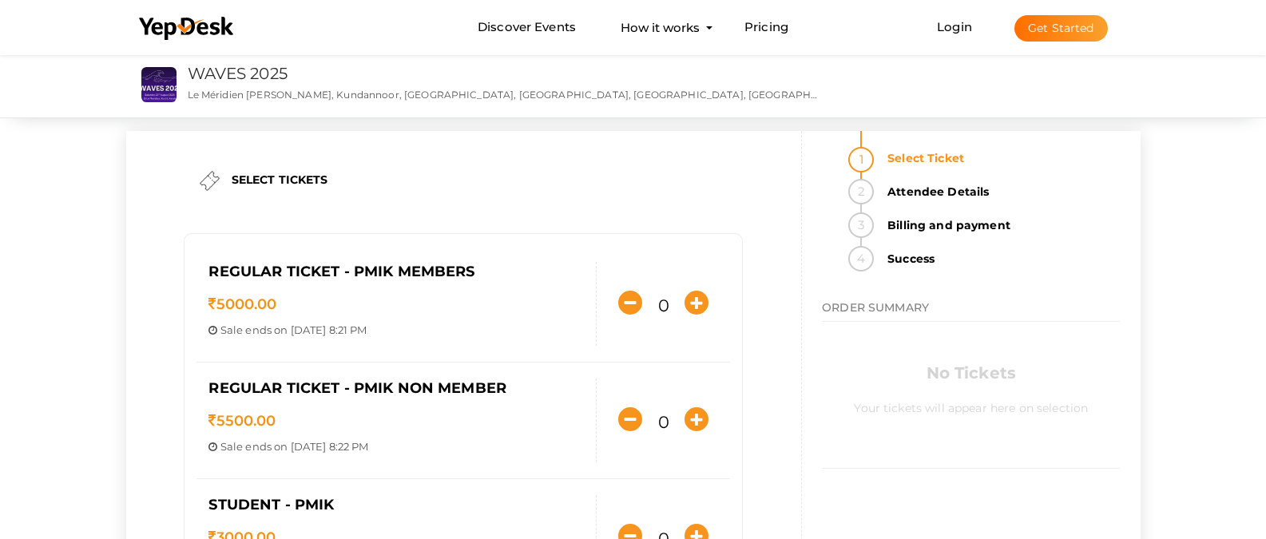
drag, startPoint x: 1277, startPoint y: 110, endPoint x: 1269, endPoint y: 55, distance: 55.7
click at [1265, 55] on html "Discover Events How it works Powerful Registration / Ticketing Start selling yo…" at bounding box center [633, 269] width 1266 height 539
